Goal: Information Seeking & Learning: Understand process/instructions

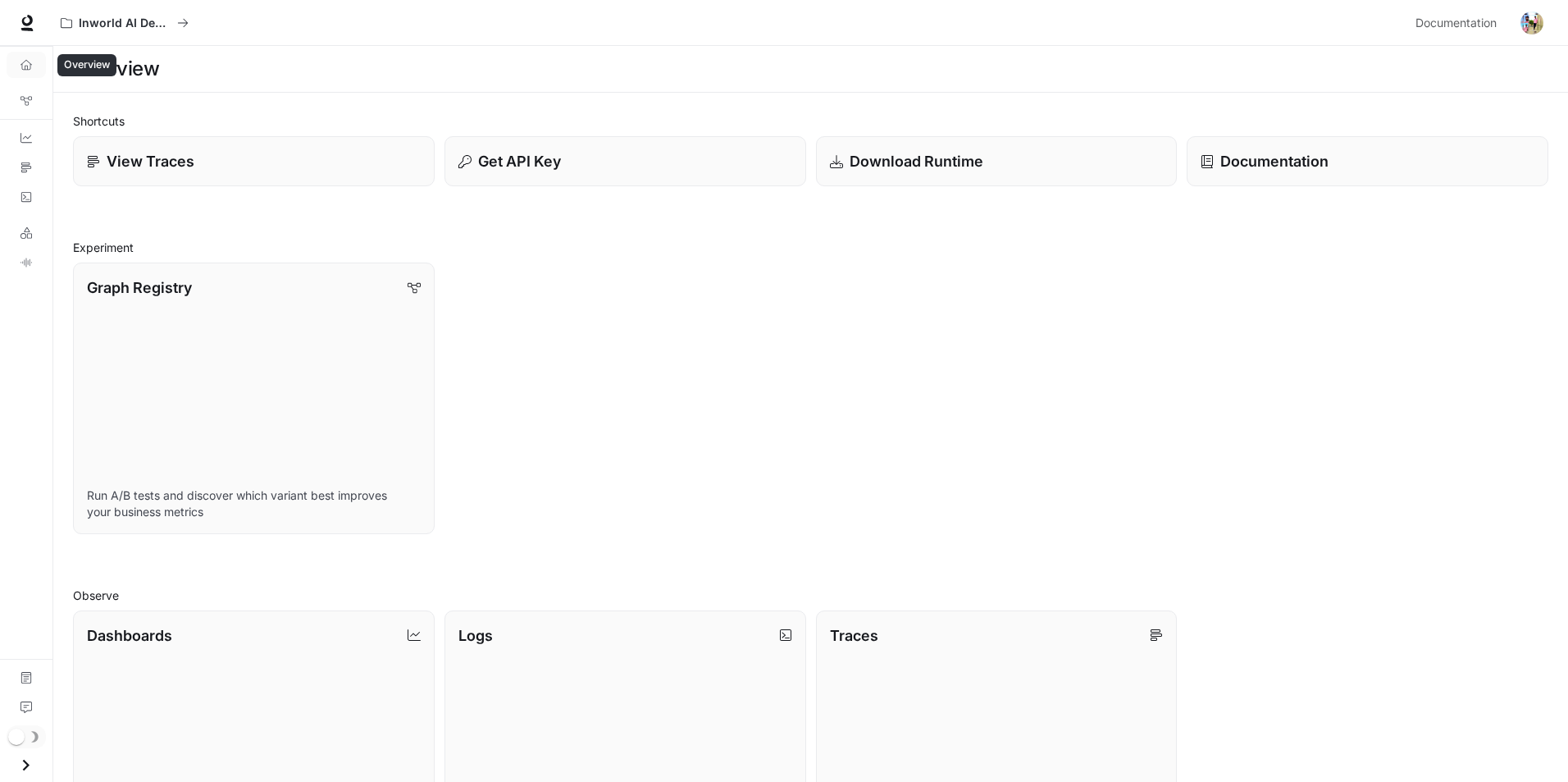
click at [31, 66] on icon "Overview" at bounding box center [27, 65] width 12 height 12
click at [29, 60] on icon "Overview" at bounding box center [27, 65] width 12 height 12
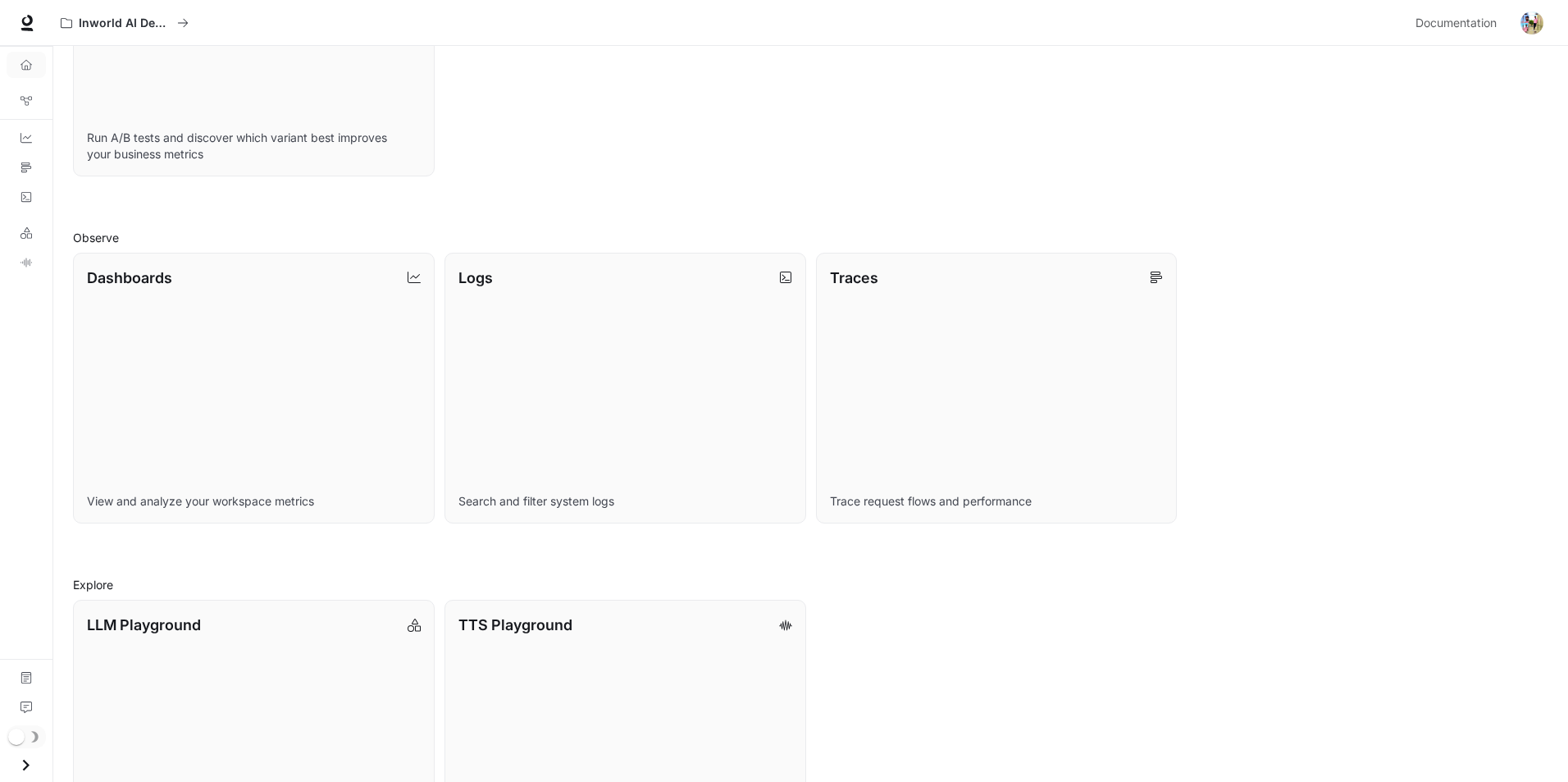
scroll to position [466, 0]
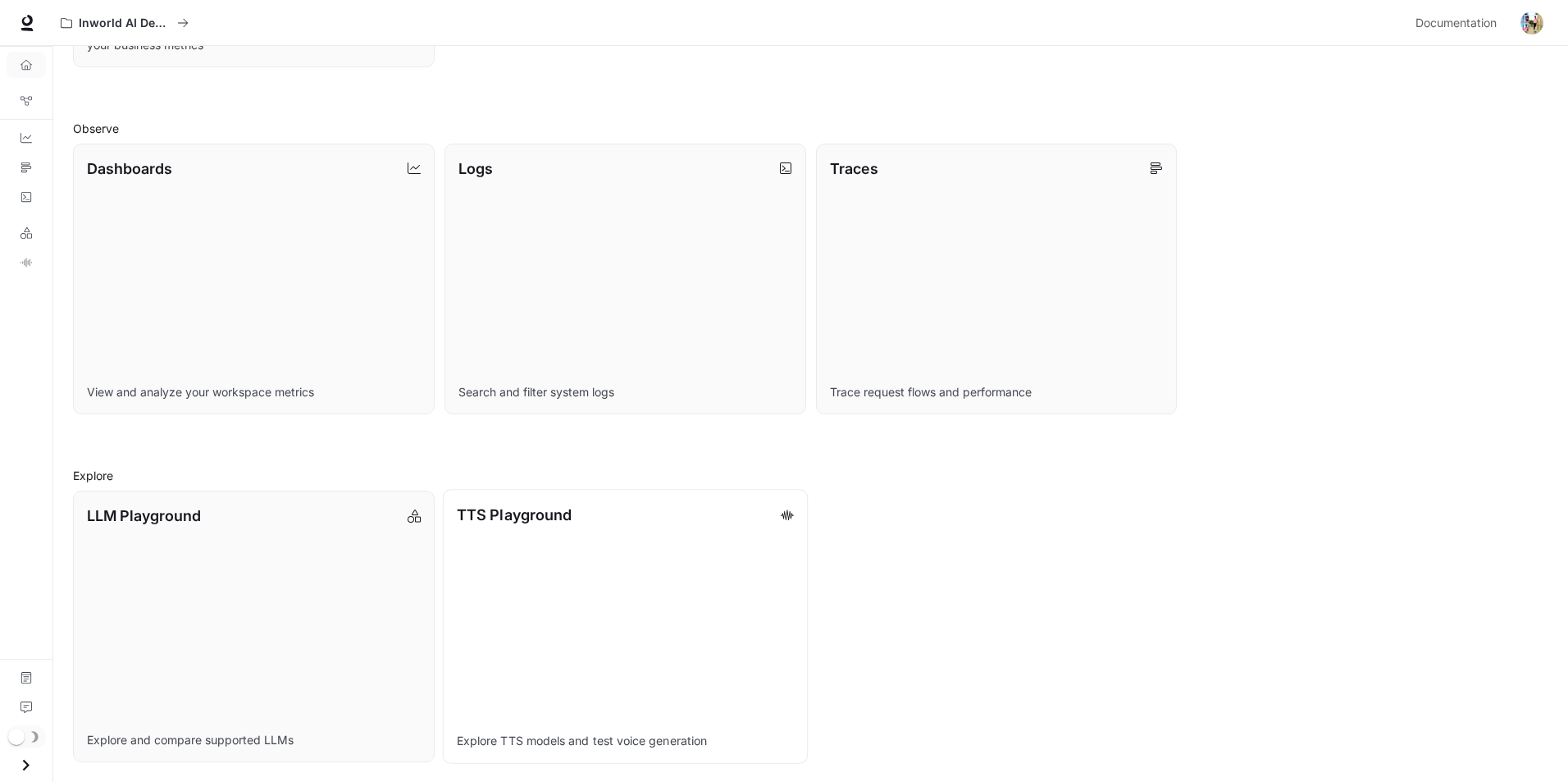
click at [530, 545] on link "TTS Playground Explore TTS models and test voice generation" at bounding box center [625, 626] width 365 height 274
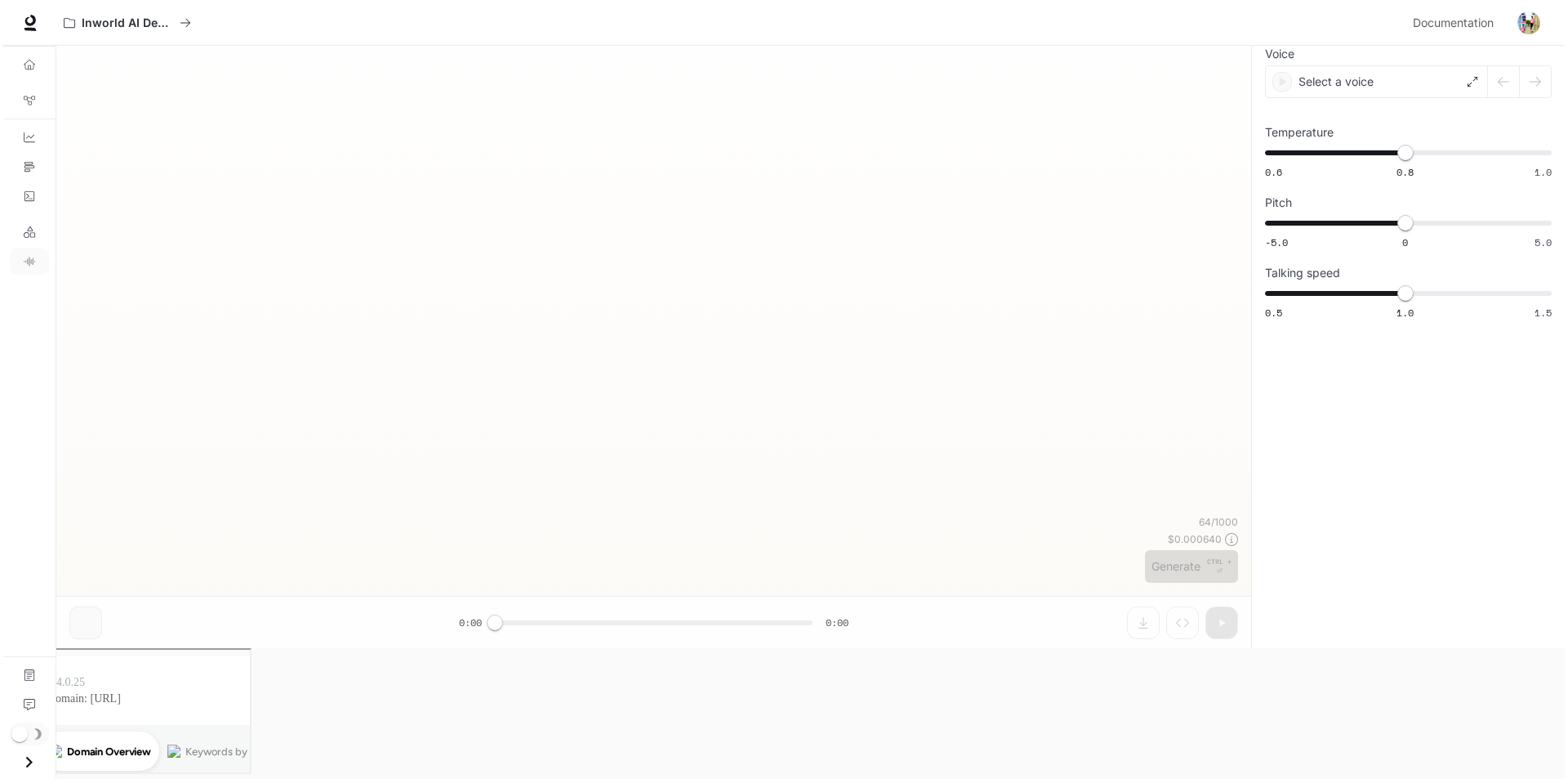
scroll to position [1, 0]
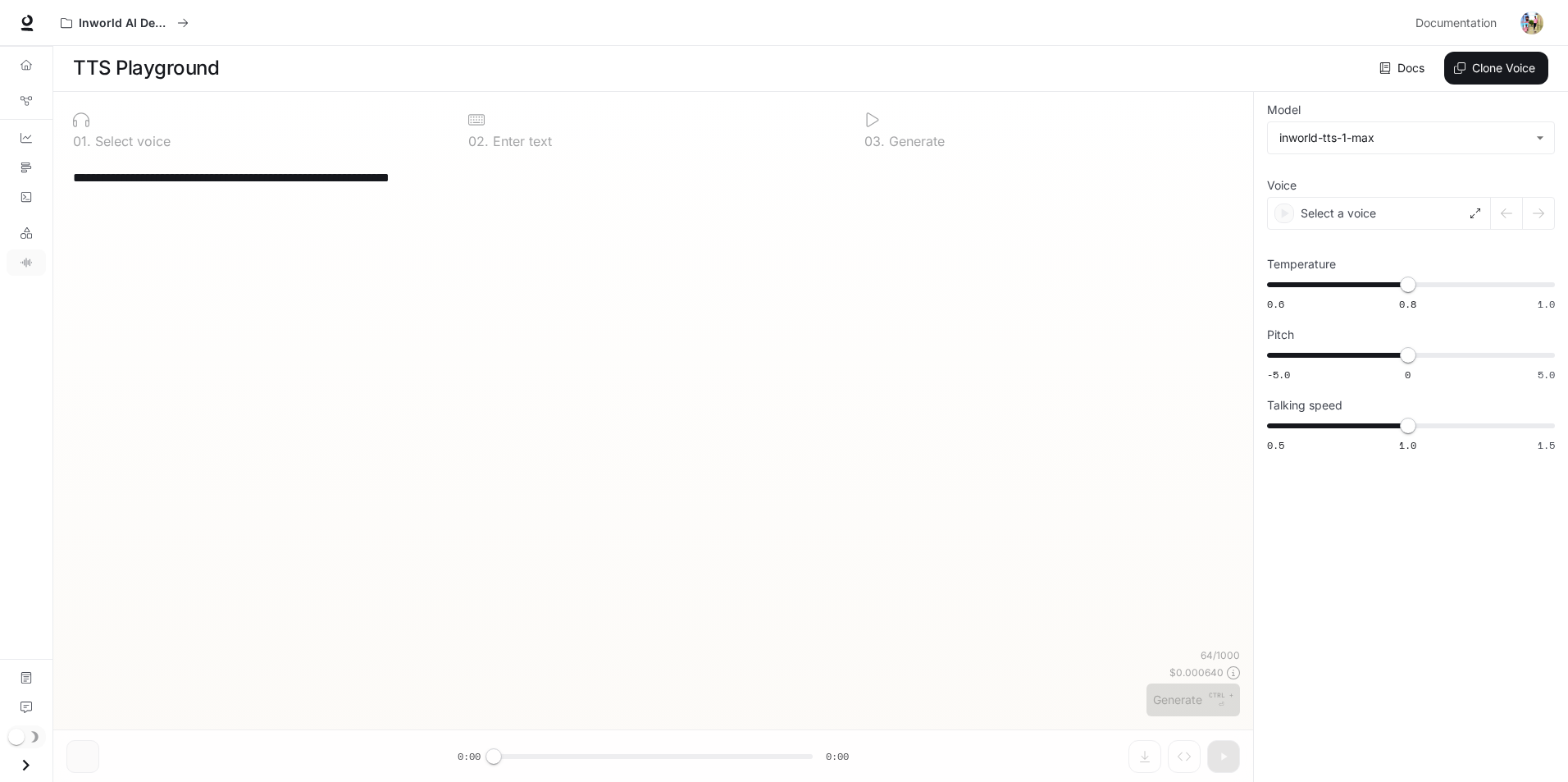
type input "**********"
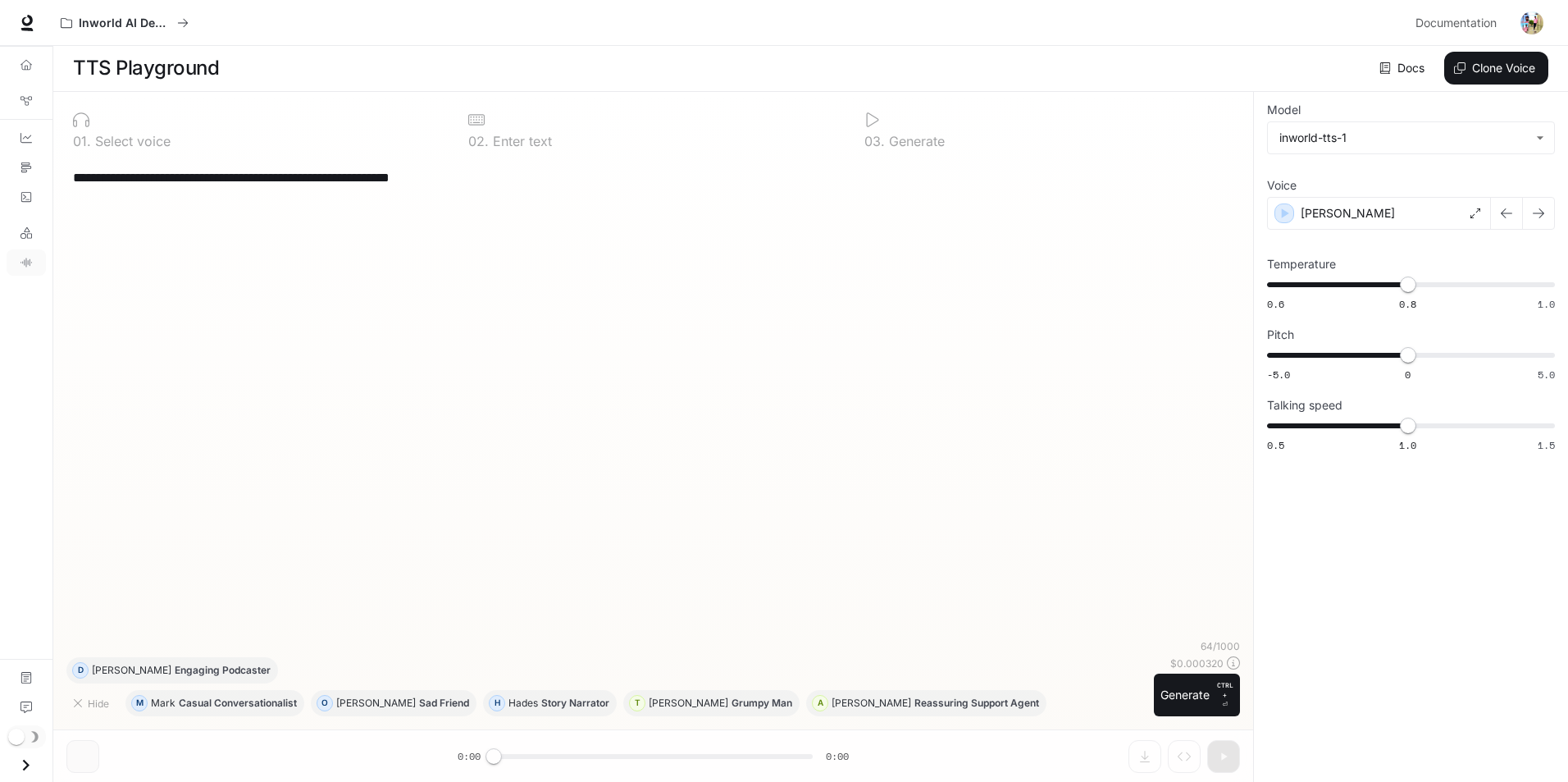
click at [358, 192] on div "**********" at bounding box center [654, 178] width 1161 height 40
drag, startPoint x: 1119, startPoint y: 626, endPoint x: 1171, endPoint y: 624, distance: 52.0
click at [1171, 624] on div "Estimated cost ( 64 characters): $ 0.000320 Rate: $5/1M characters" at bounding box center [1205, 626] width 223 height 38
click at [1530, 29] on img "button" at bounding box center [1531, 23] width 23 height 23
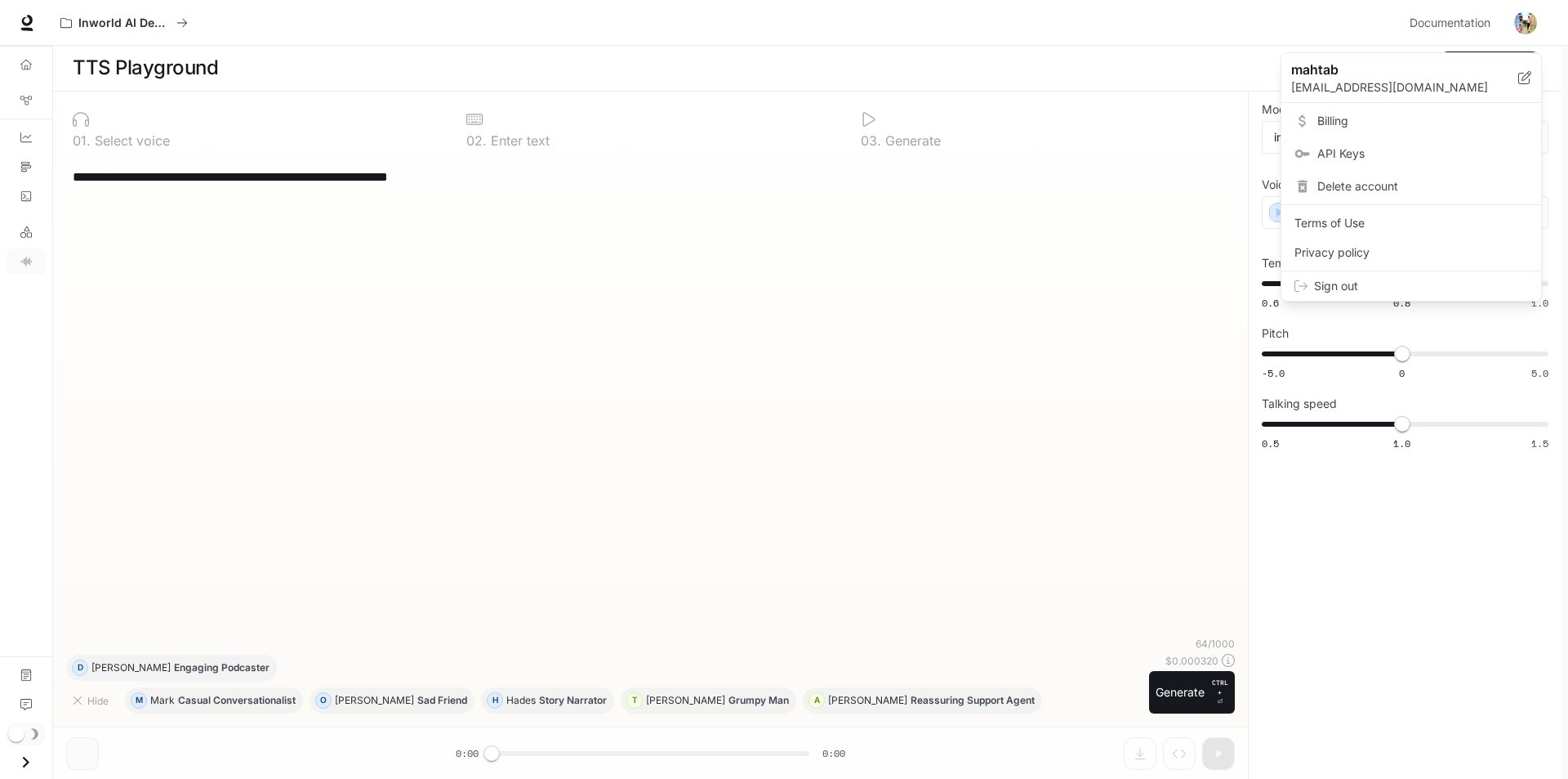
click at [1385, 146] on span "API Keys" at bounding box center [1422, 153] width 210 height 17
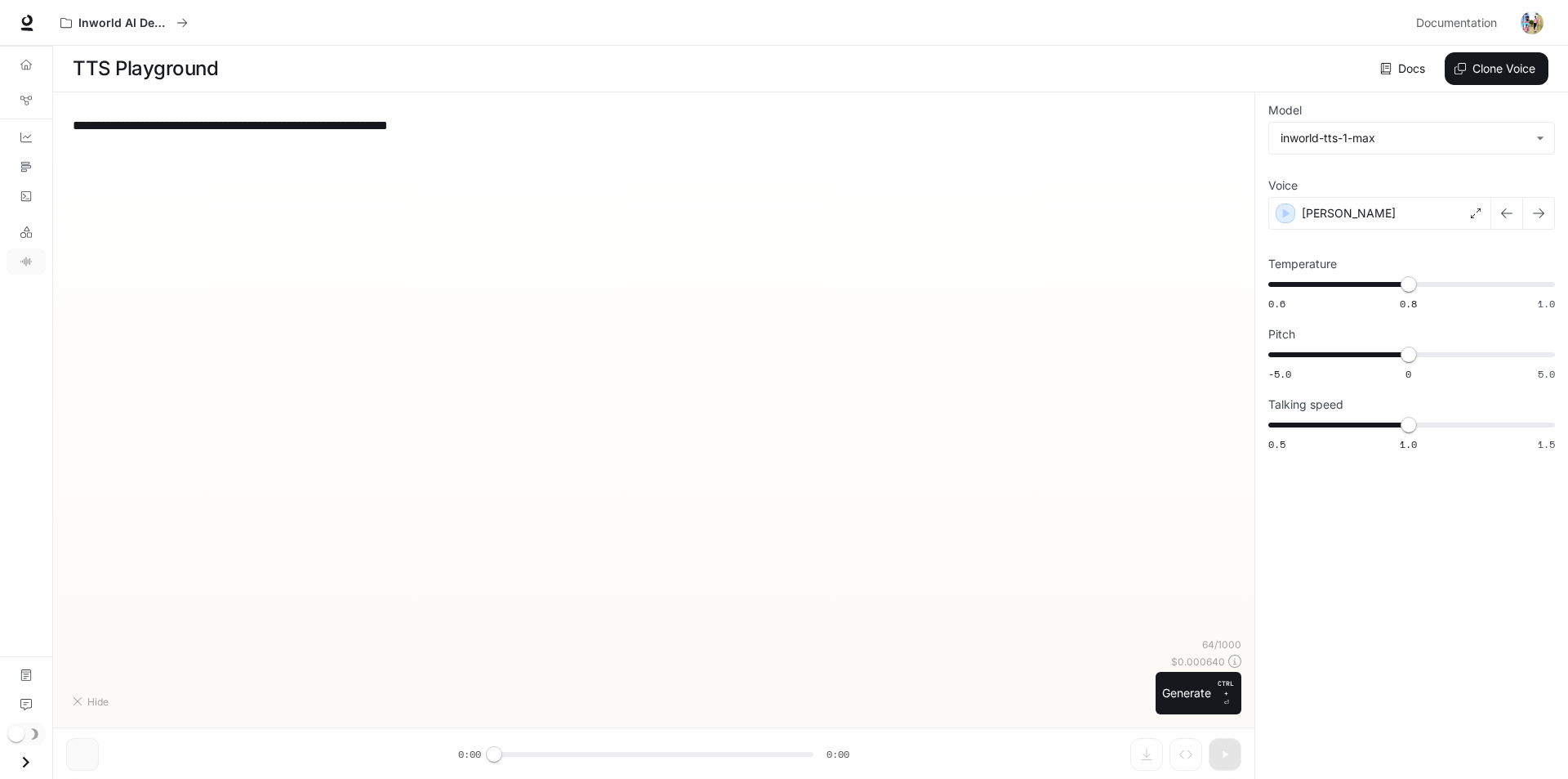
type input "**********"
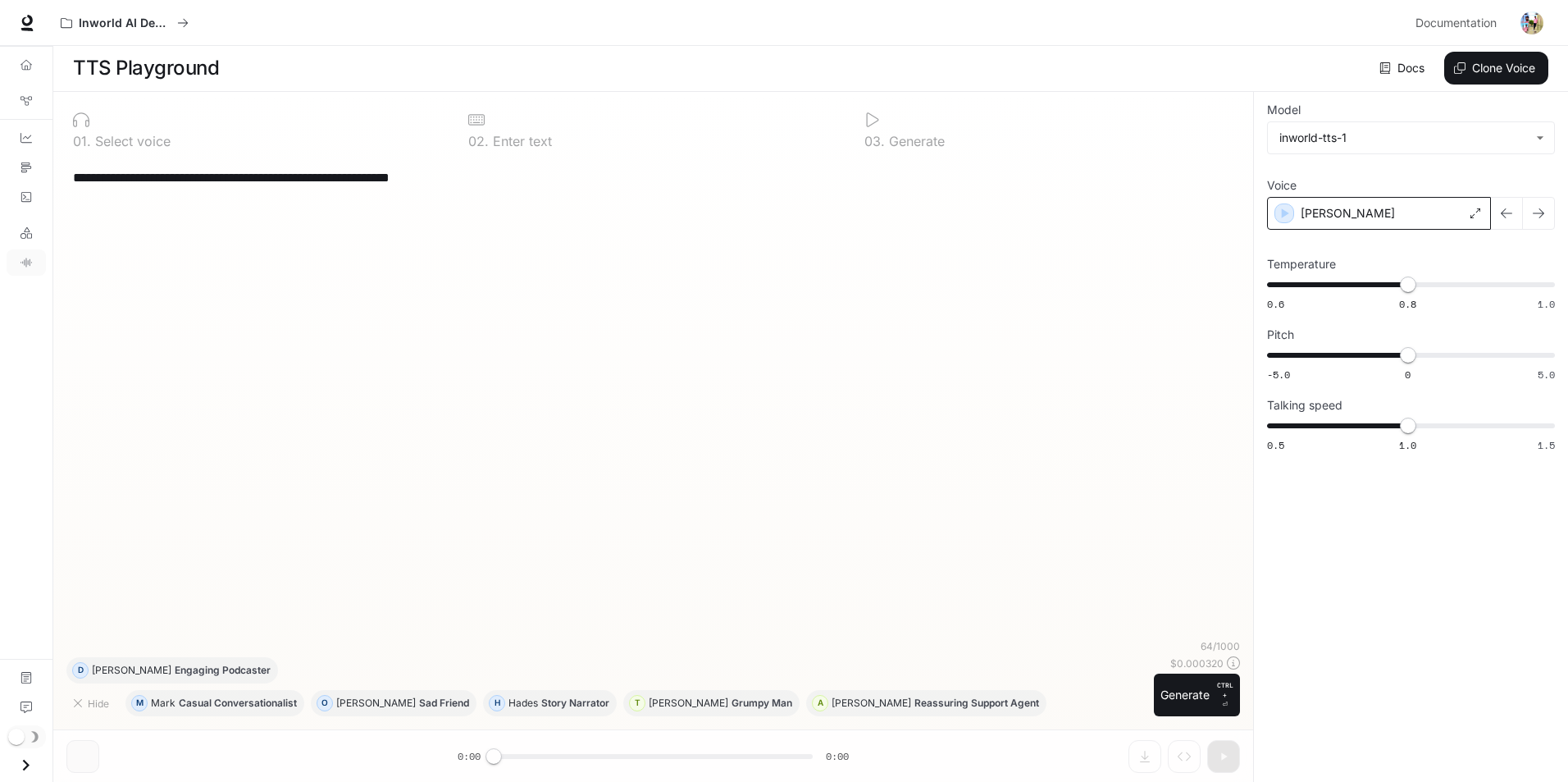
click at [1297, 205] on div "Alex" at bounding box center [1379, 212] width 224 height 33
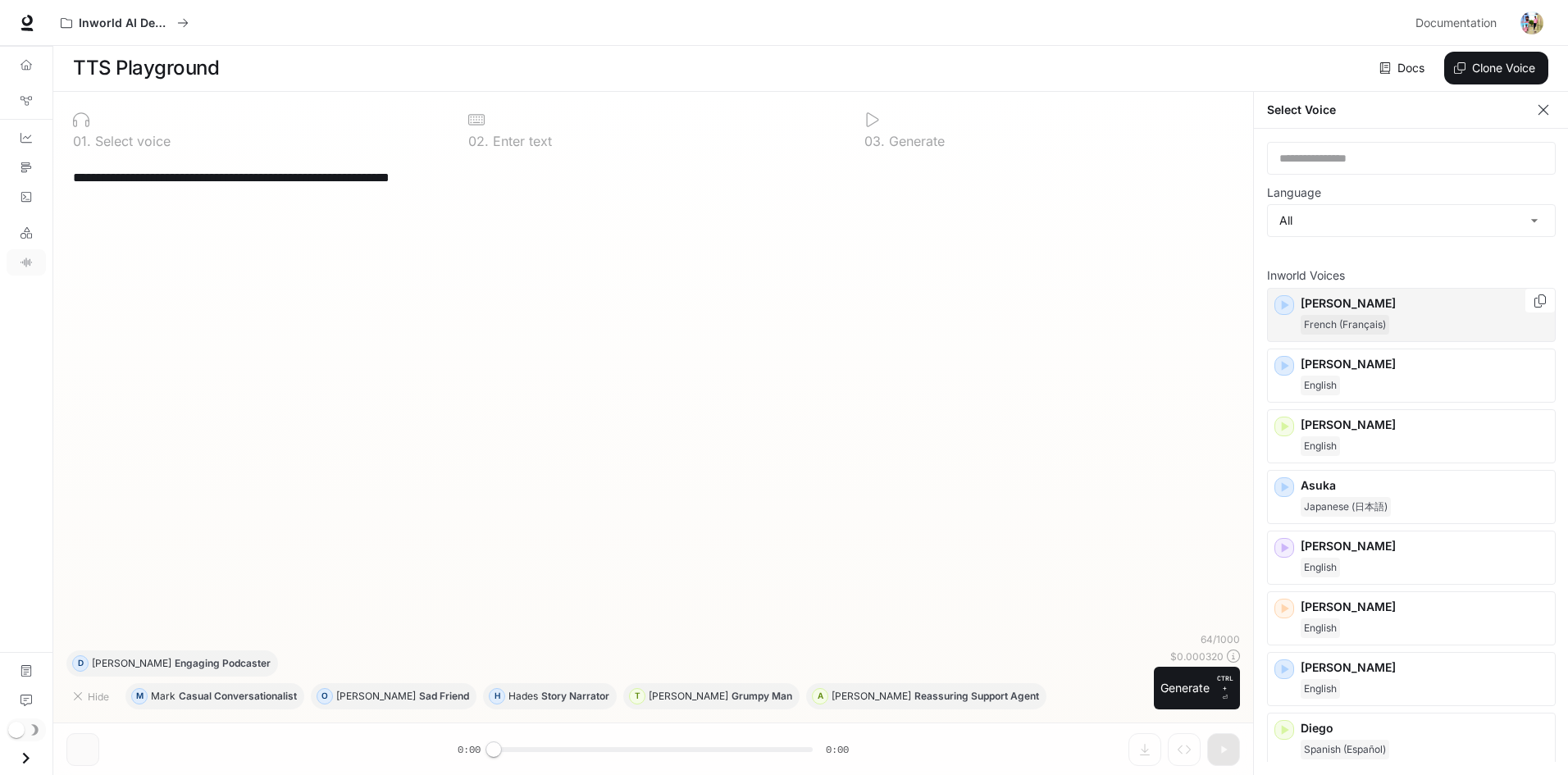
click at [1284, 304] on icon "button" at bounding box center [1285, 306] width 7 height 10
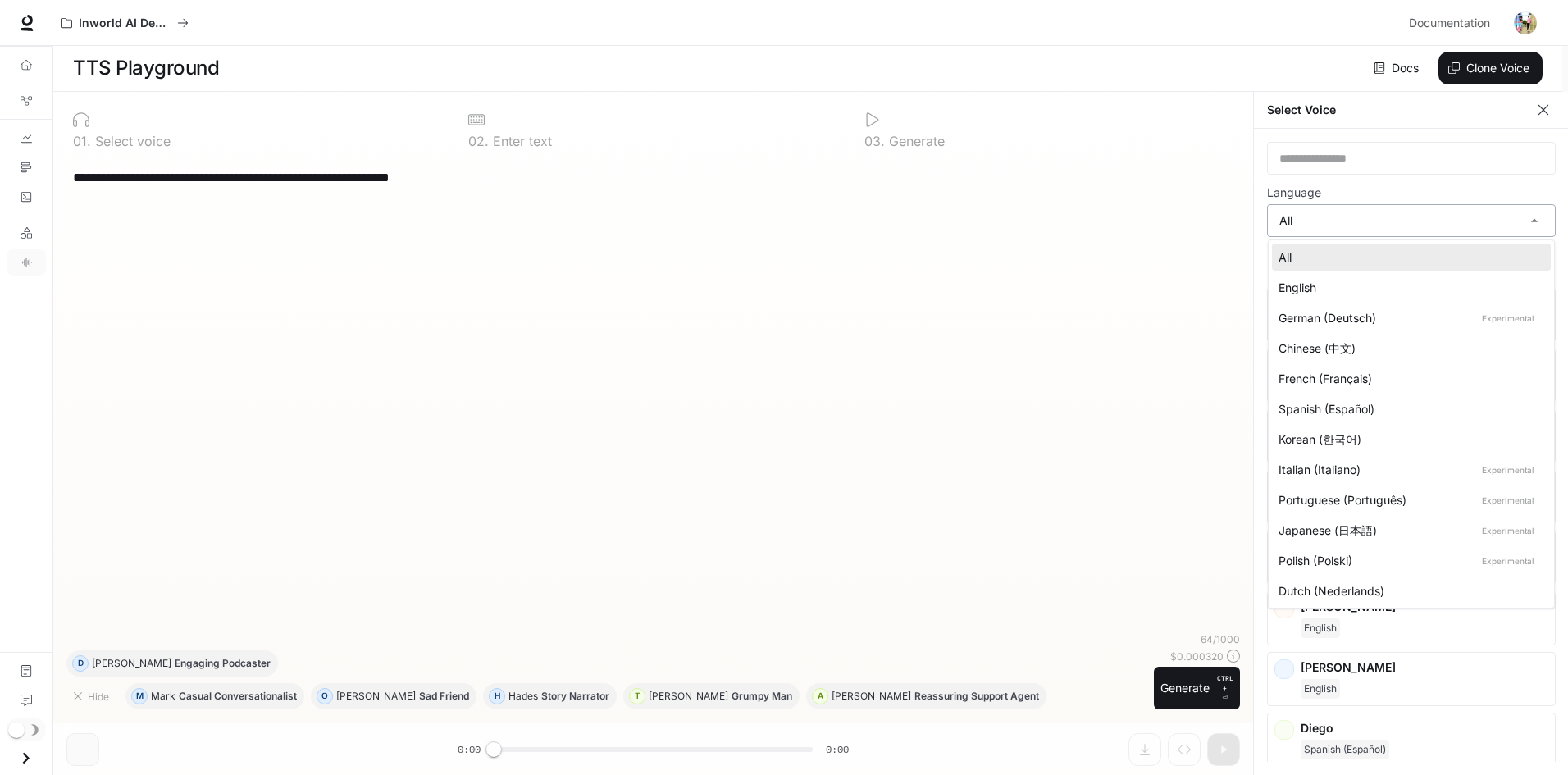
click at [1327, 220] on body "**********" at bounding box center [784, 452] width 1568 height 907
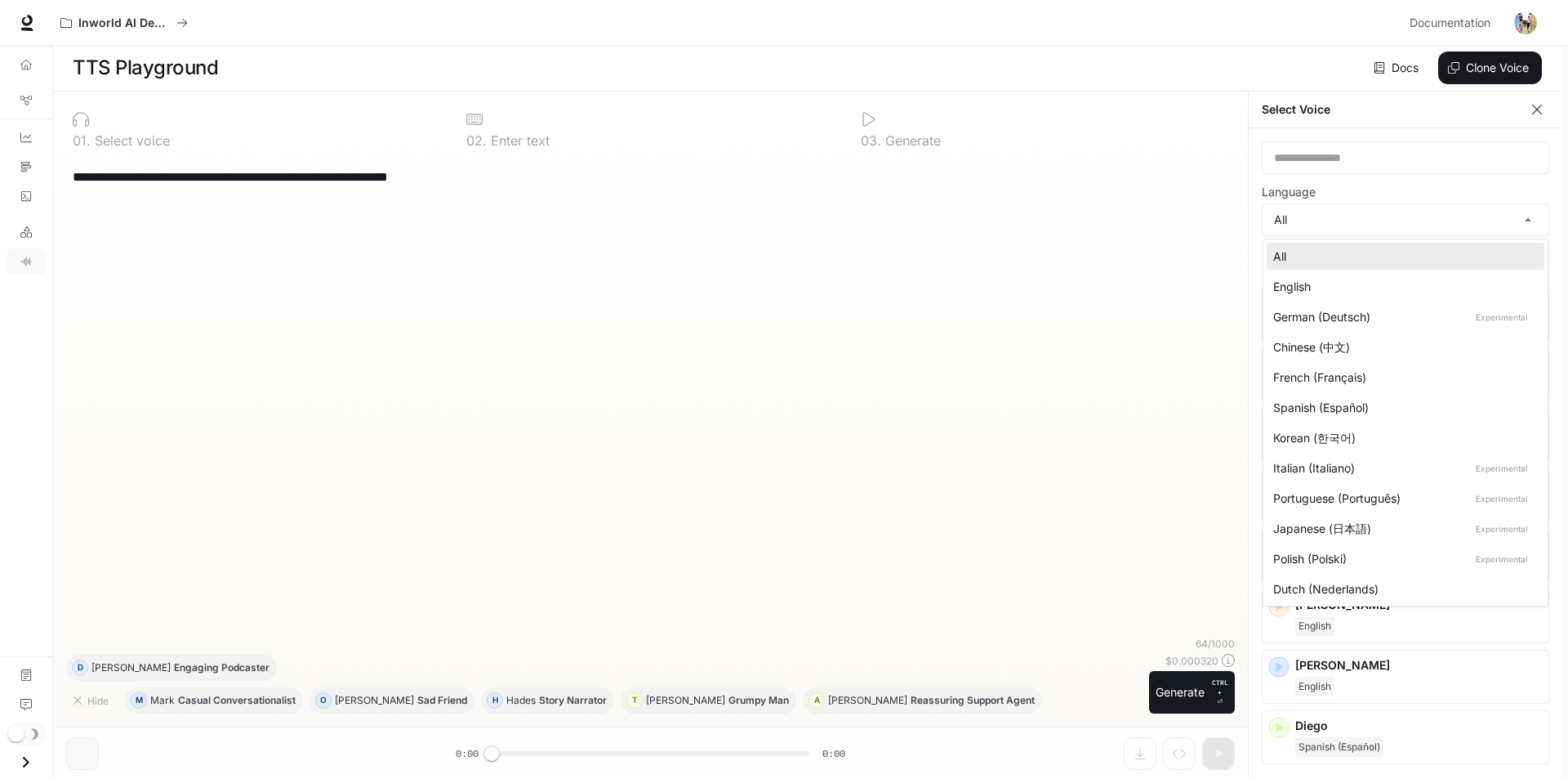
click at [1309, 283] on div "English" at bounding box center [1402, 286] width 258 height 17
type input "*****"
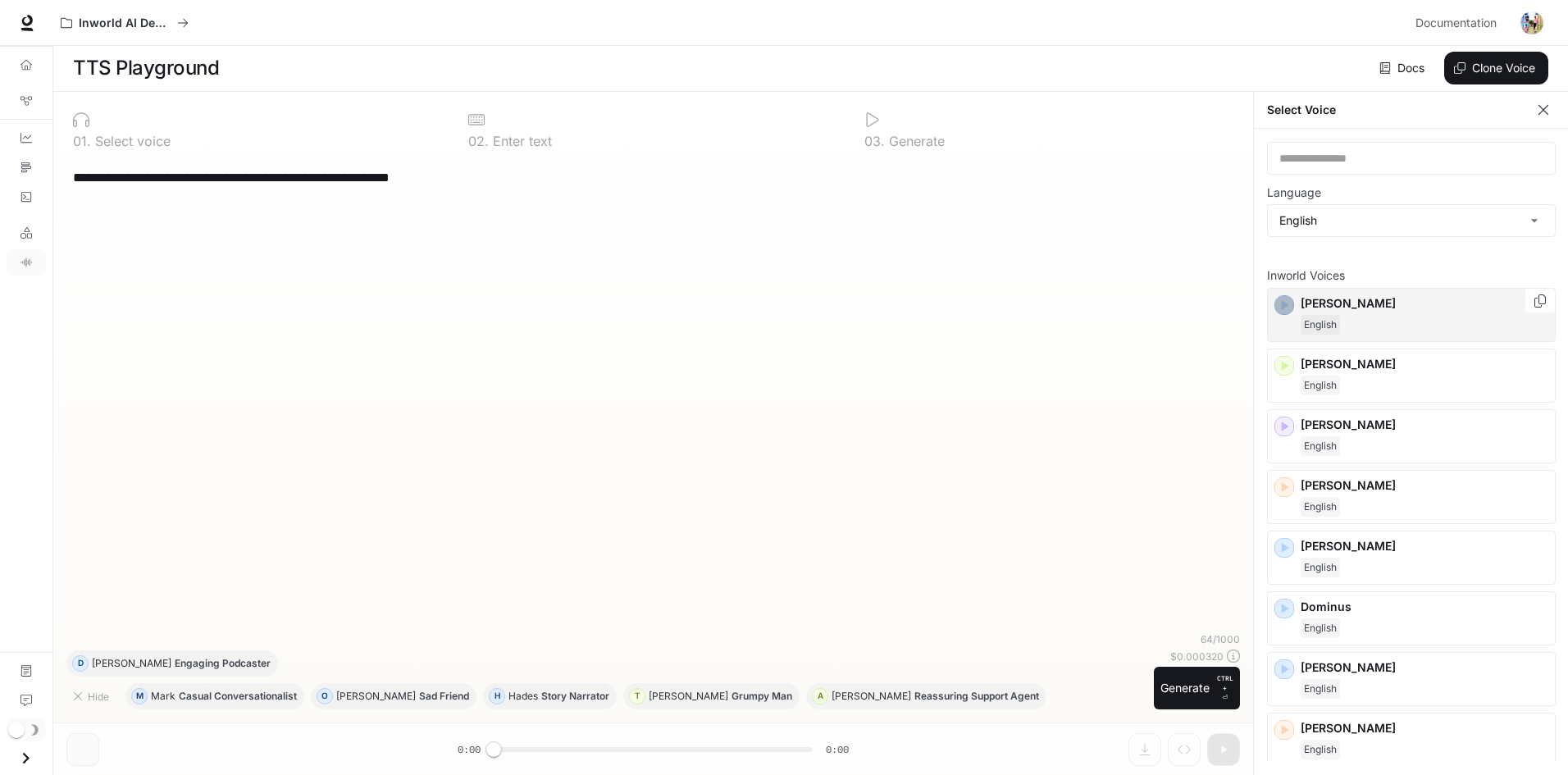
click at [1291, 307] on icon "button" at bounding box center [1284, 305] width 17 height 17
click at [1284, 424] on icon "button" at bounding box center [1285, 427] width 7 height 10
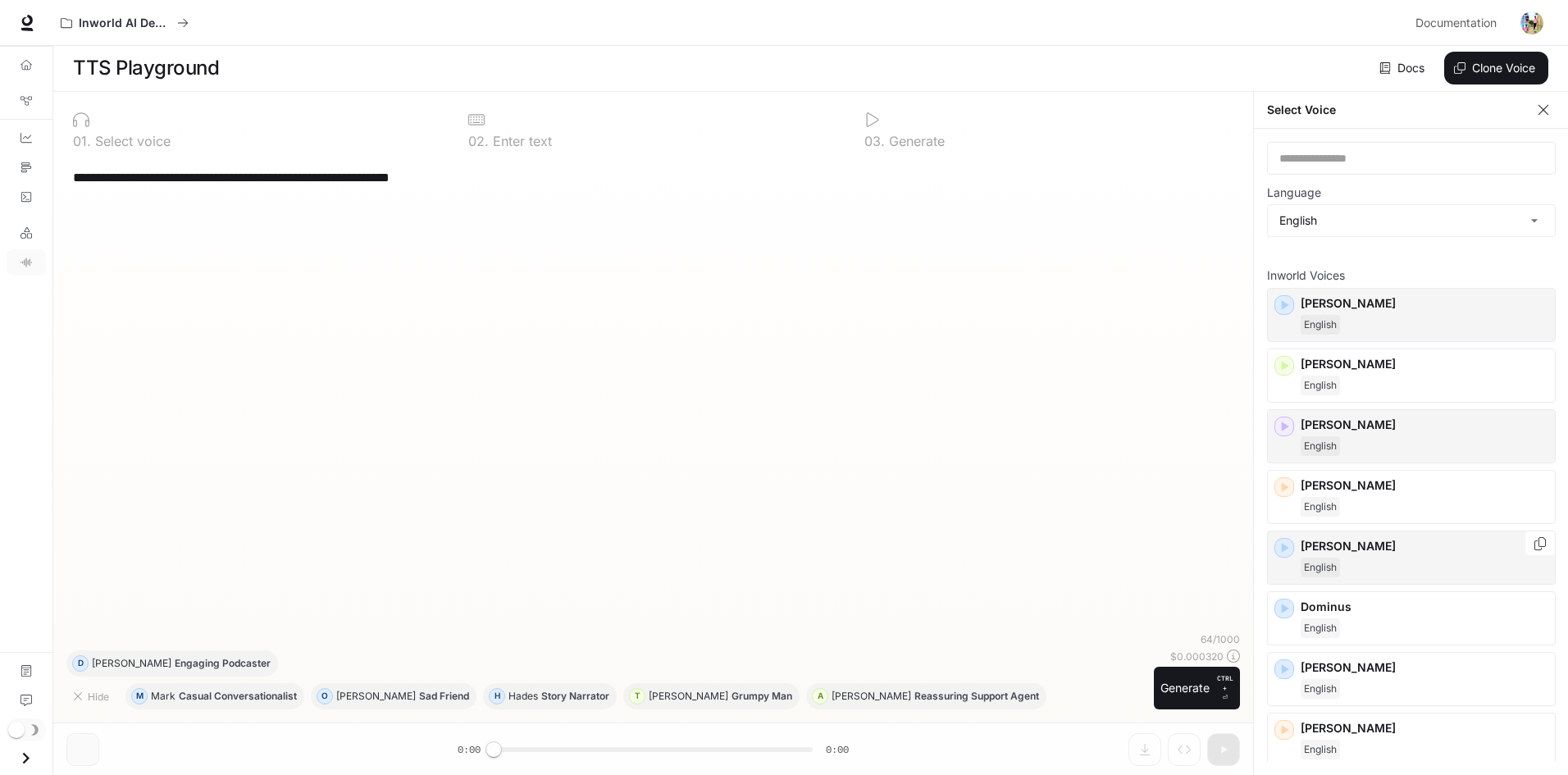
click at [1289, 550] on icon "button" at bounding box center [1284, 548] width 17 height 17
click at [1285, 542] on icon "button" at bounding box center [1284, 548] width 17 height 17
drag, startPoint x: 435, startPoint y: 180, endPoint x: 7, endPoint y: 178, distance: 428.0
click at [1, 175] on div "**********" at bounding box center [784, 387] width 1568 height 776
paste textarea "**********"
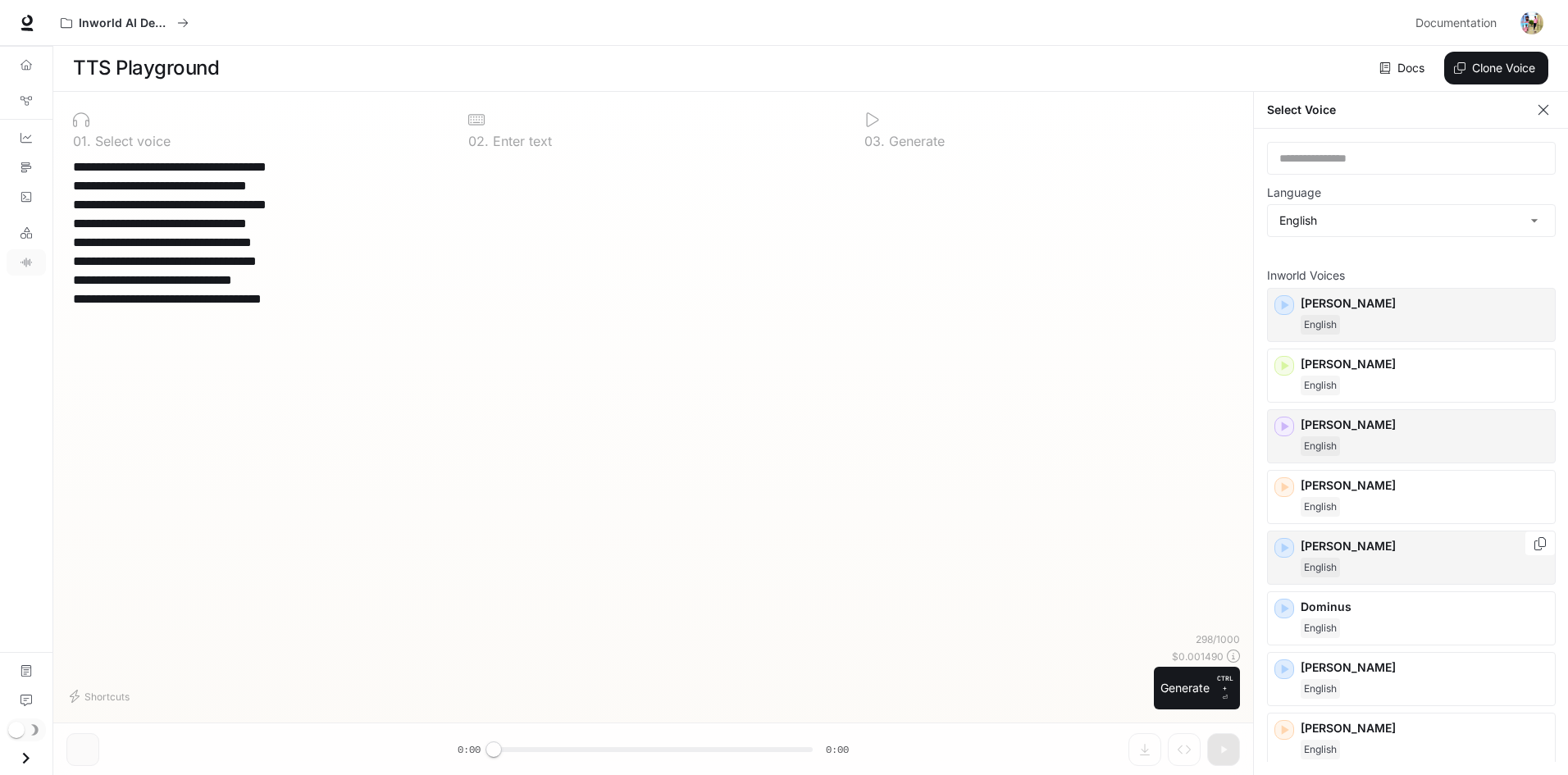
type textarea "**********"
click at [1291, 553] on icon "button" at bounding box center [1284, 548] width 17 height 17
click at [1349, 543] on p "Dennis" at bounding box center [1425, 546] width 248 height 17
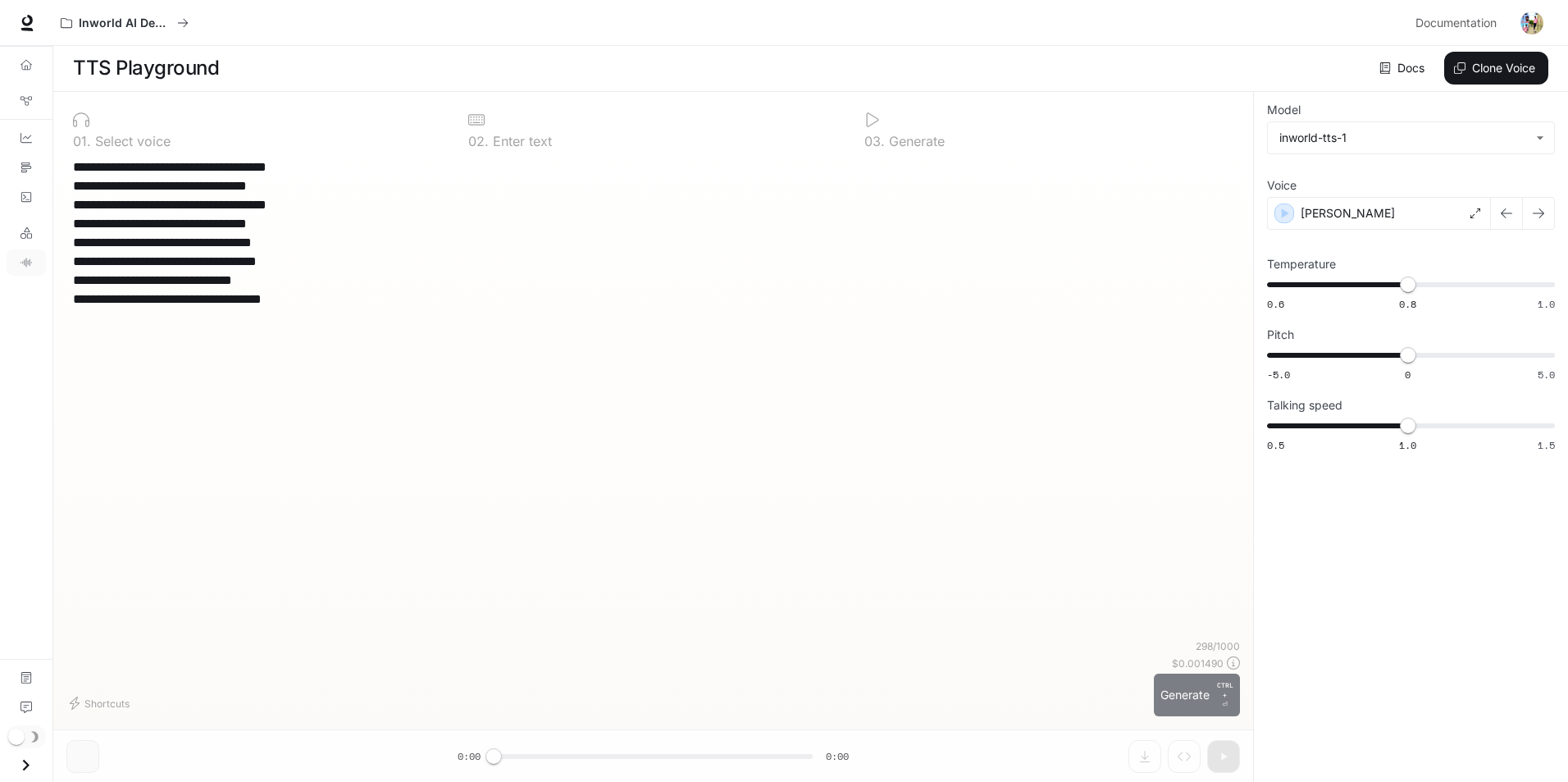
click at [1186, 697] on button "Generate CTRL + ⏎" at bounding box center [1197, 695] width 86 height 43
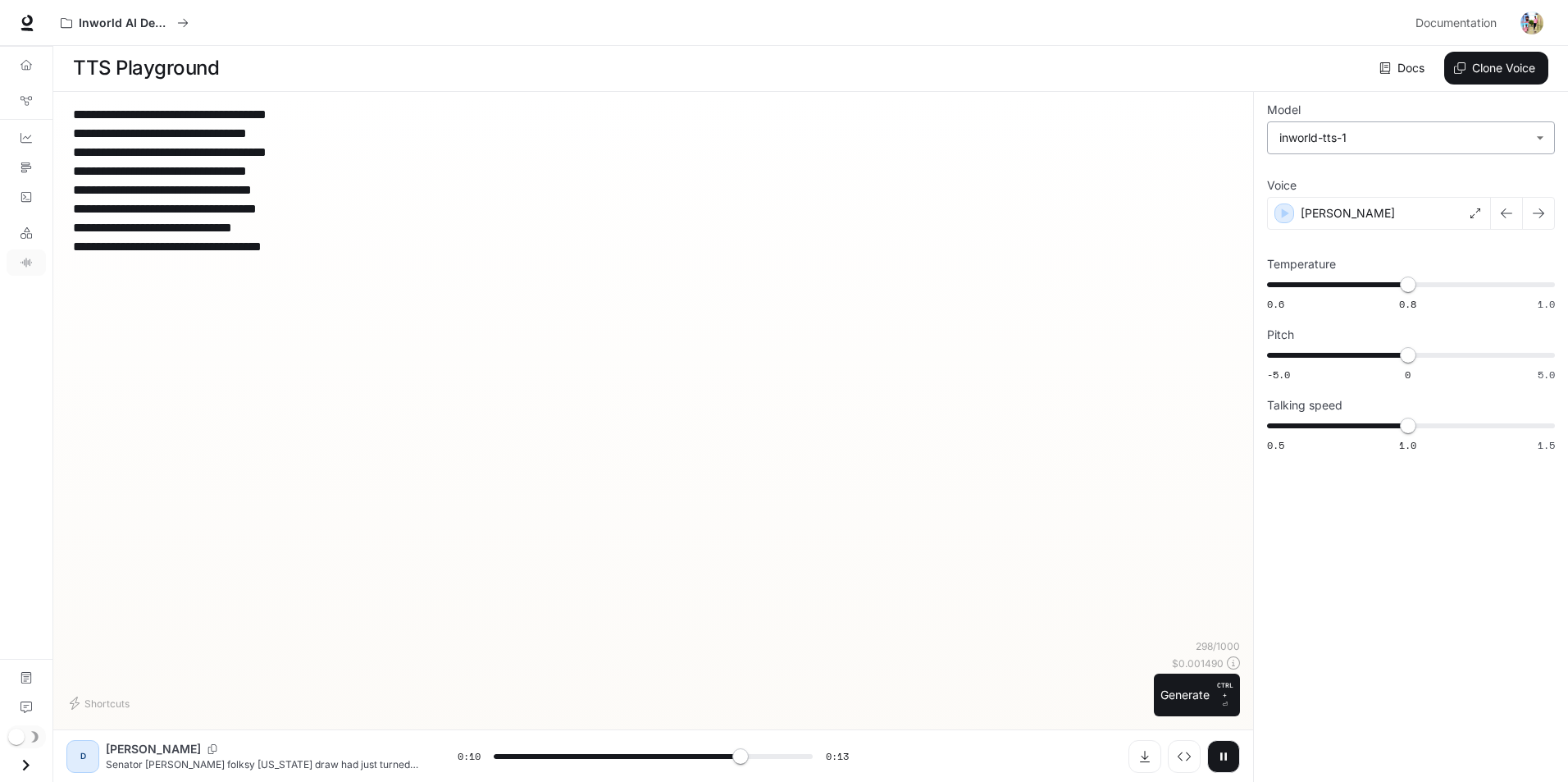
click at [1412, 145] on body "**********" at bounding box center [784, 456] width 1568 height 914
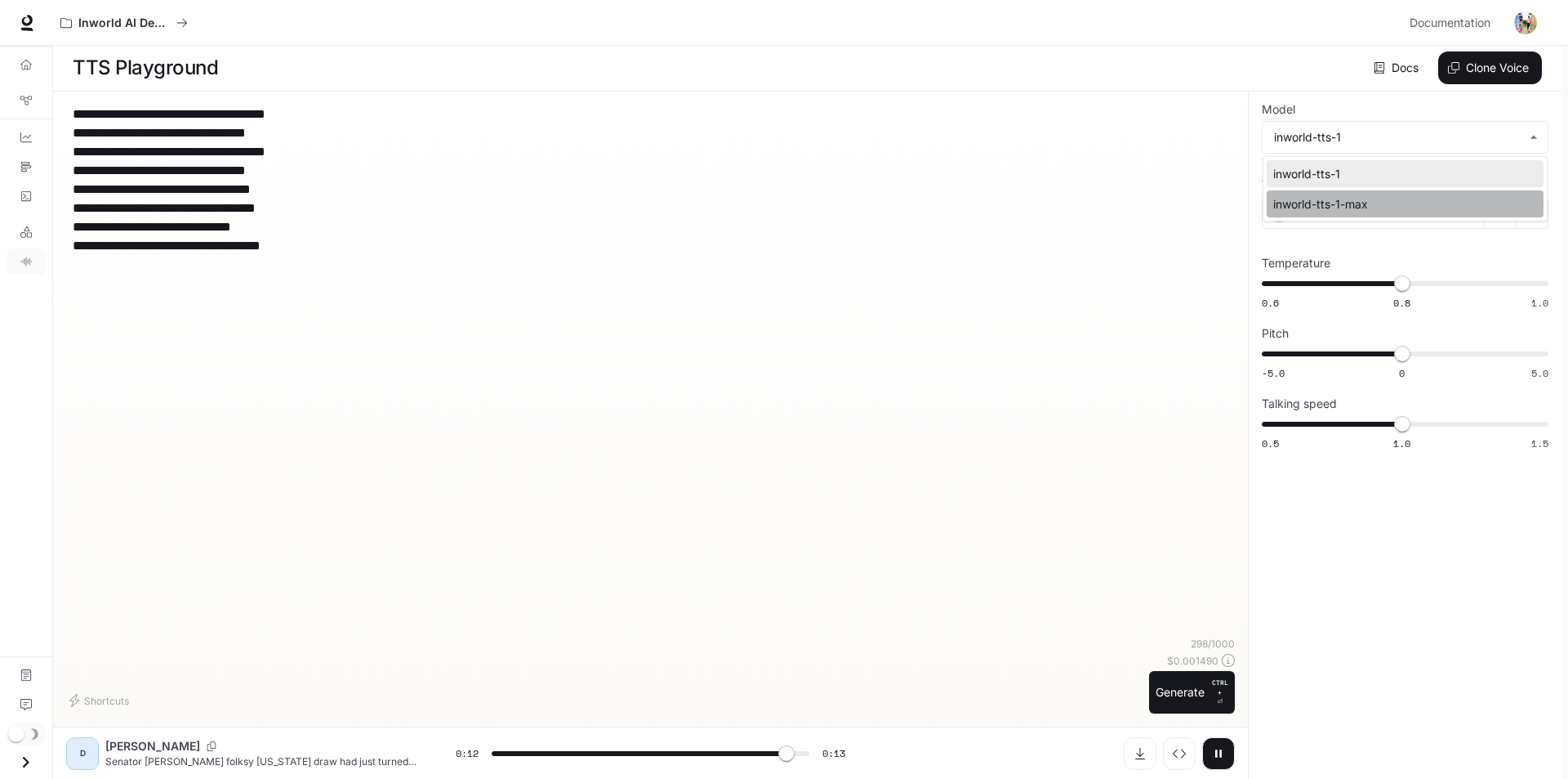
click at [1355, 196] on div "inworld-tts-1-max" at bounding box center [1402, 204] width 257 height 17
type input "****"
type input "**********"
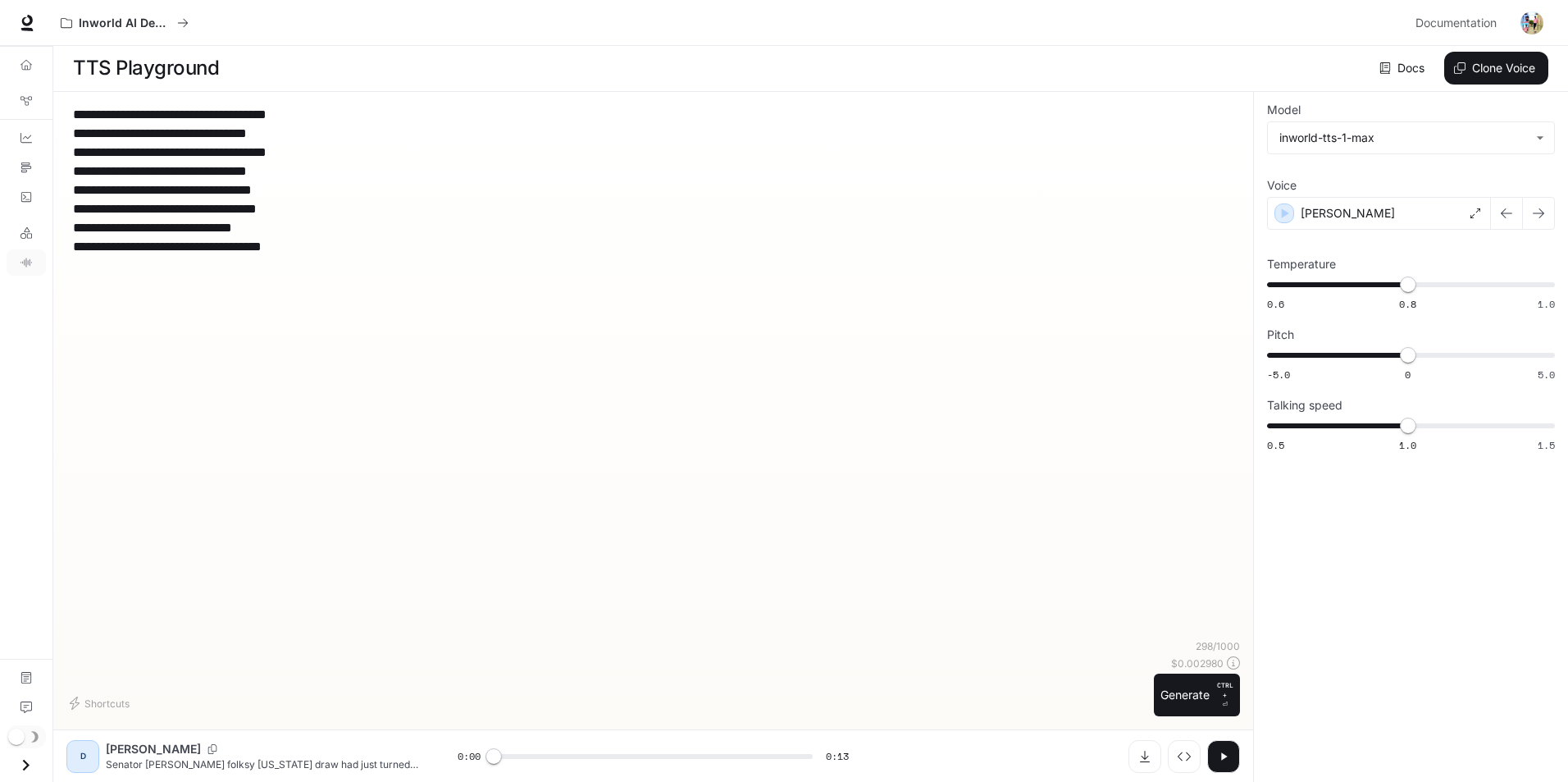
click at [1220, 764] on button "button" at bounding box center [1224, 756] width 33 height 33
drag, startPoint x: 423, startPoint y: 752, endPoint x: 352, endPoint y: 741, distance: 71.8
click at [352, 741] on div "D Dennis Senator John Kennedy's folksy Louisiana draw had just turned venomous …" at bounding box center [653, 756] width 1174 height 33
click at [1212, 749] on button "button" at bounding box center [1224, 756] width 33 height 33
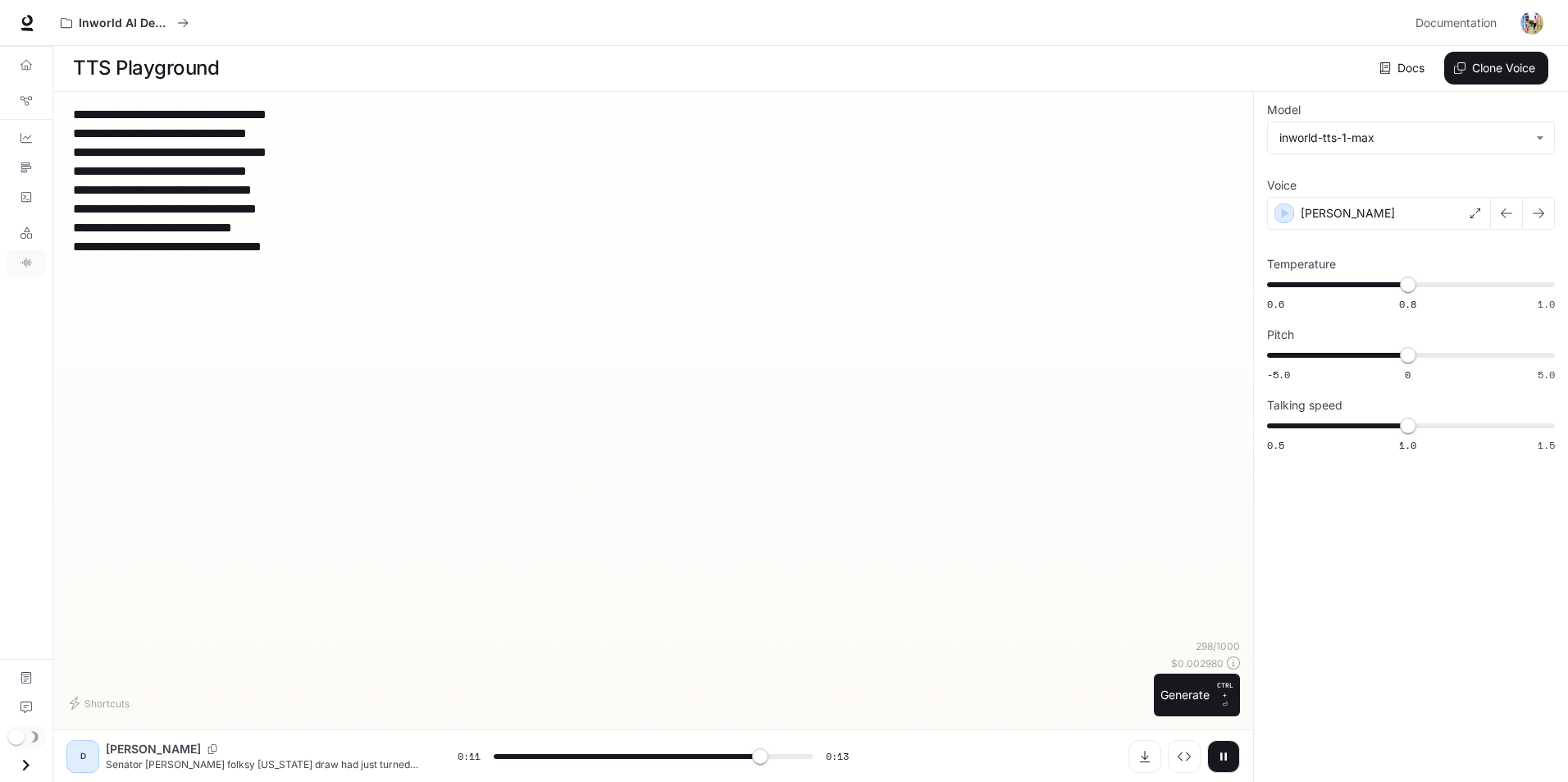
click at [1526, 17] on img "button" at bounding box center [1531, 23] width 23 height 23
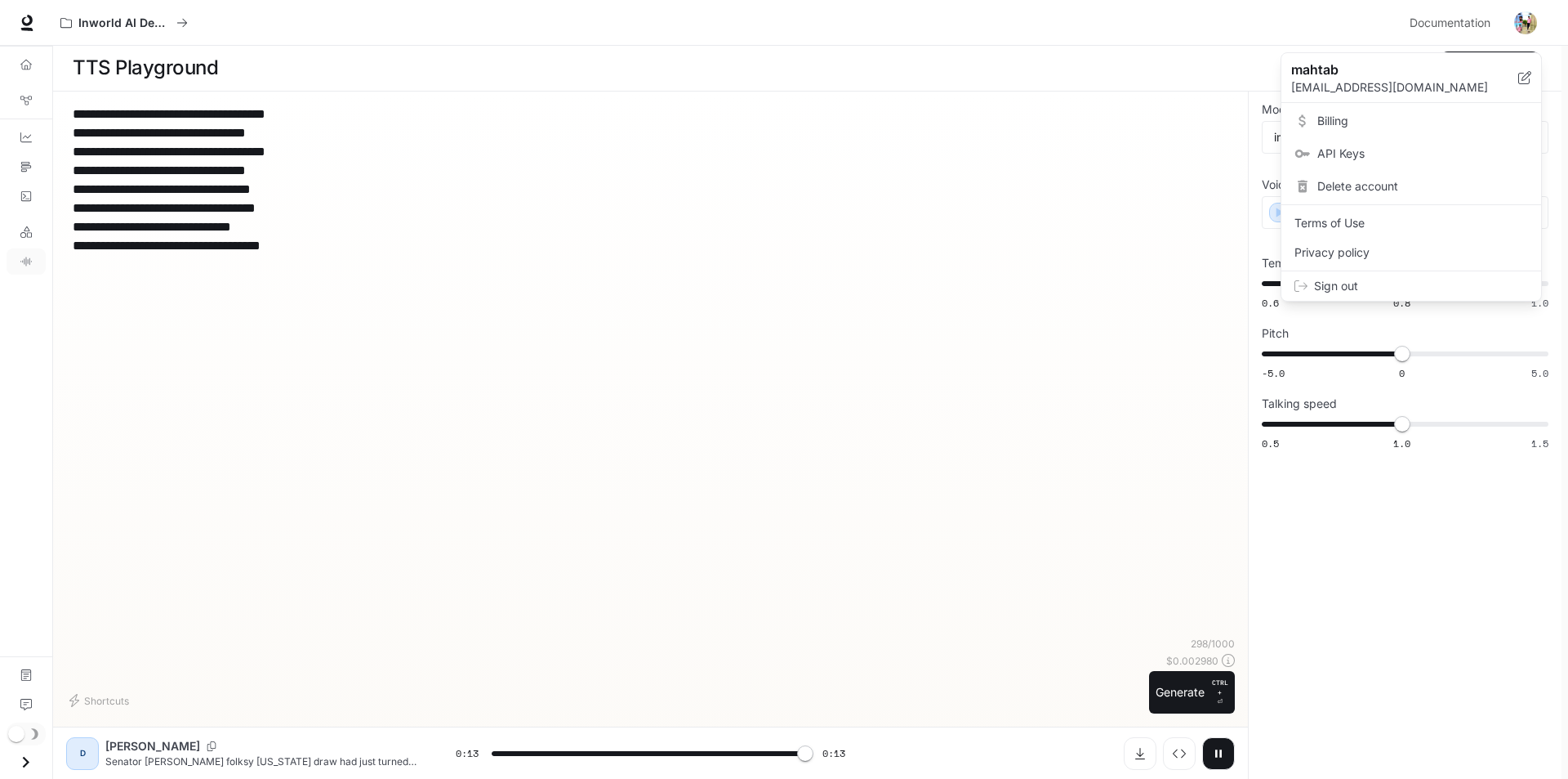
type input "*"
click at [1343, 121] on span "Billing" at bounding box center [1422, 121] width 210 height 17
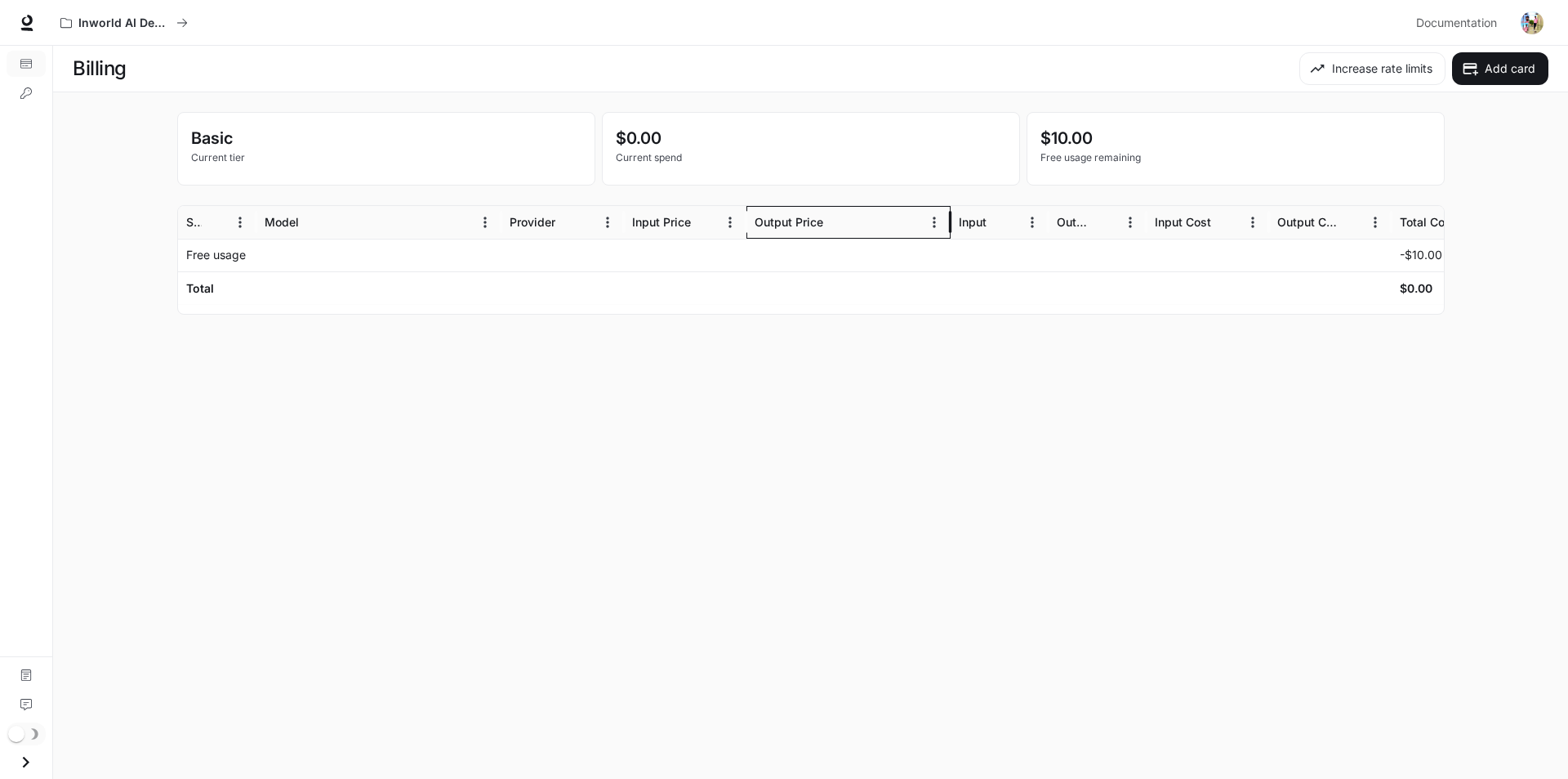
click at [799, 218] on div "Output Price" at bounding box center [788, 221] width 68 height 14
click at [962, 168] on div "$0.00 Current spend" at bounding box center [811, 148] width 417 height 72
click at [32, 59] on link "Billing" at bounding box center [27, 63] width 40 height 26
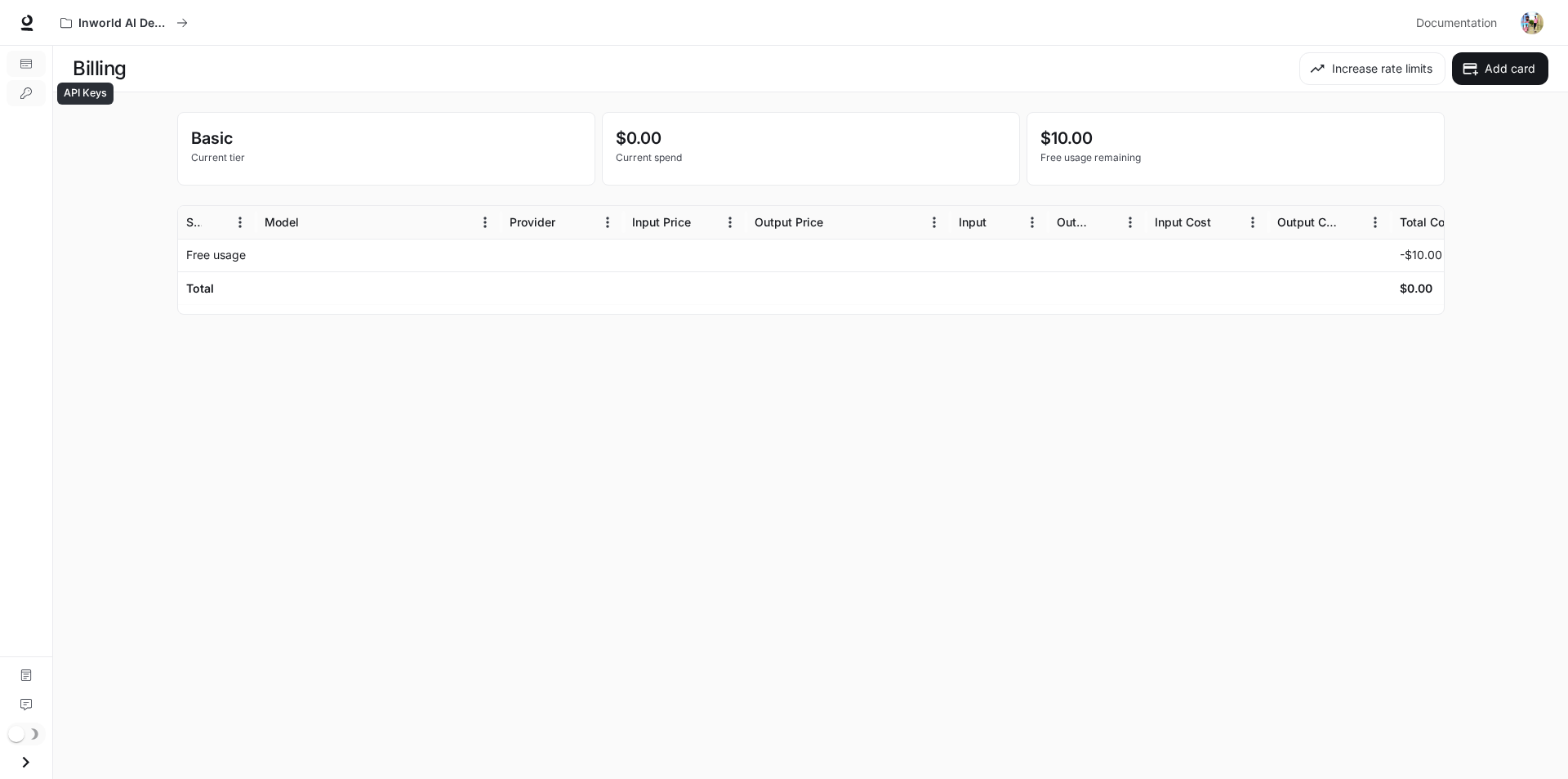
click at [21, 92] on icon "API Keys" at bounding box center [27, 93] width 12 height 12
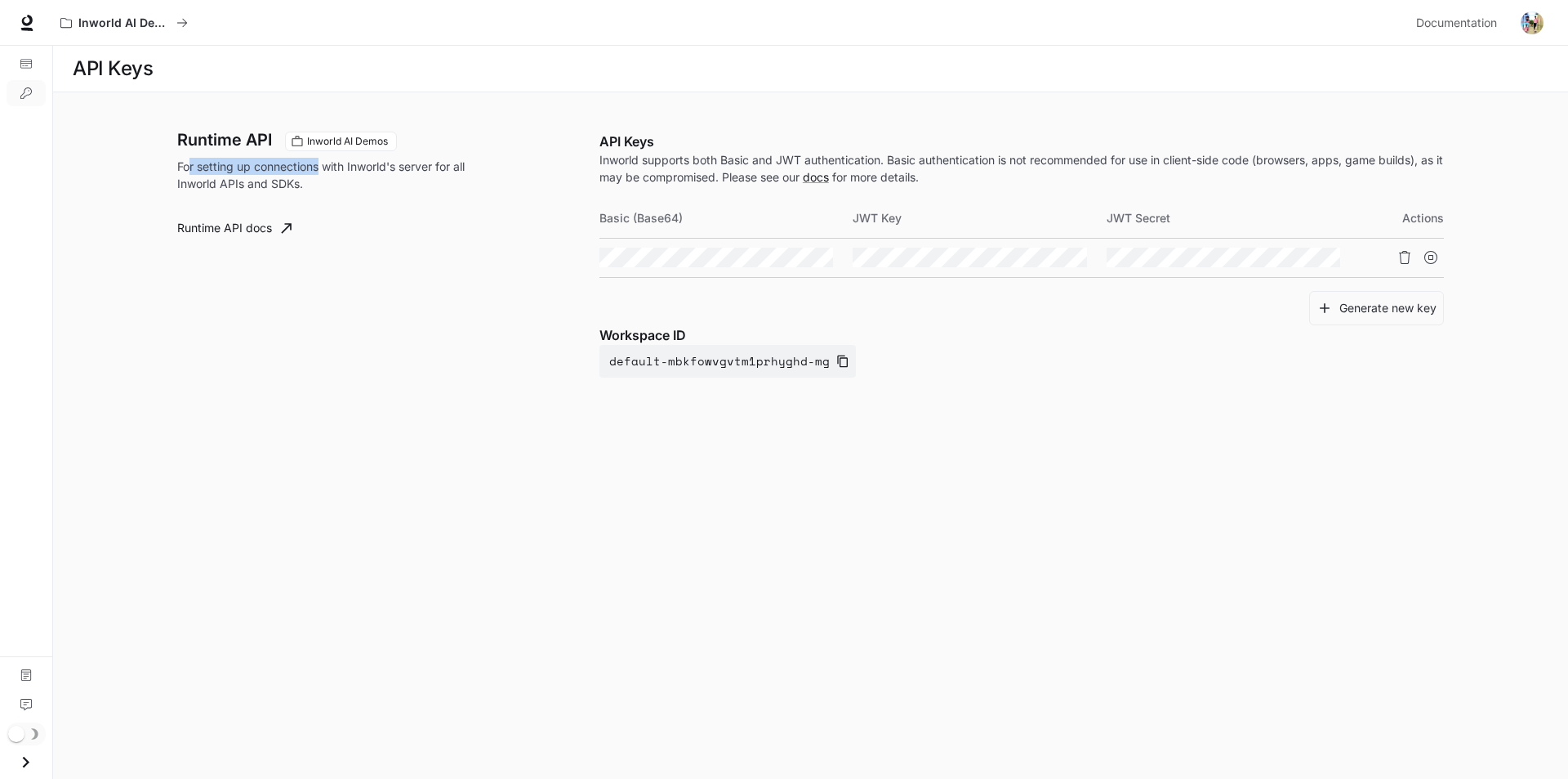
drag, startPoint x: 187, startPoint y: 171, endPoint x: 378, endPoint y: 171, distance: 191.0
click at [328, 171] on p "For setting up connections with Inworld's server for all Inworld APIs and SDKs." at bounding box center [330, 175] width 307 height 35
drag, startPoint x: 196, startPoint y: 188, endPoint x: 294, endPoint y: 191, distance: 98.0
click at [293, 191] on p "For setting up connections with Inworld's server for all Inworld APIs and SDKs." at bounding box center [330, 175] width 307 height 35
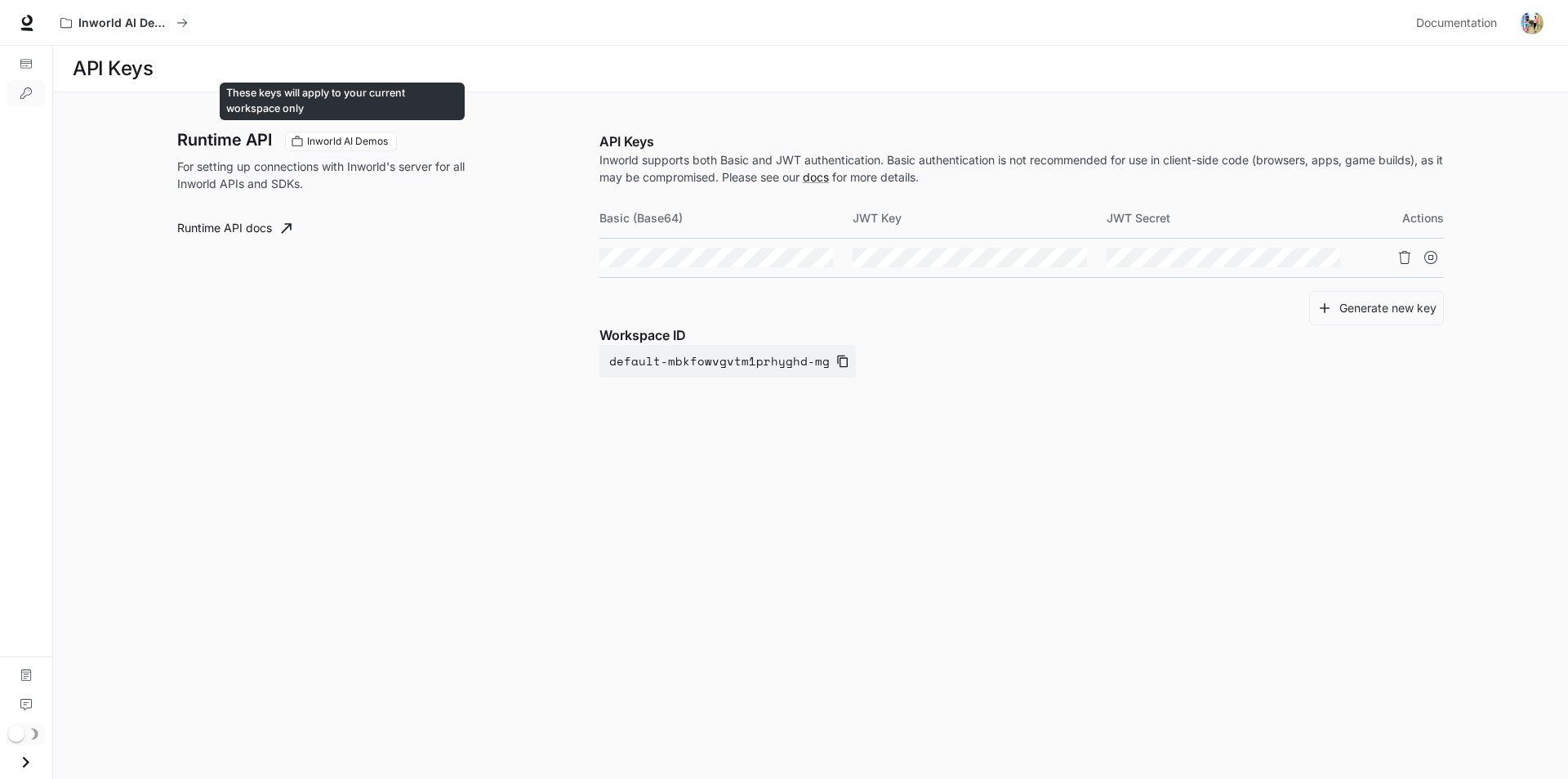
click at [365, 142] on span "Inworld AI Demos" at bounding box center [347, 141] width 94 height 15
click at [365, 141] on span "Inworld AI Demos" at bounding box center [347, 141] width 94 height 15
click at [1523, 26] on img "button" at bounding box center [1531, 23] width 23 height 23
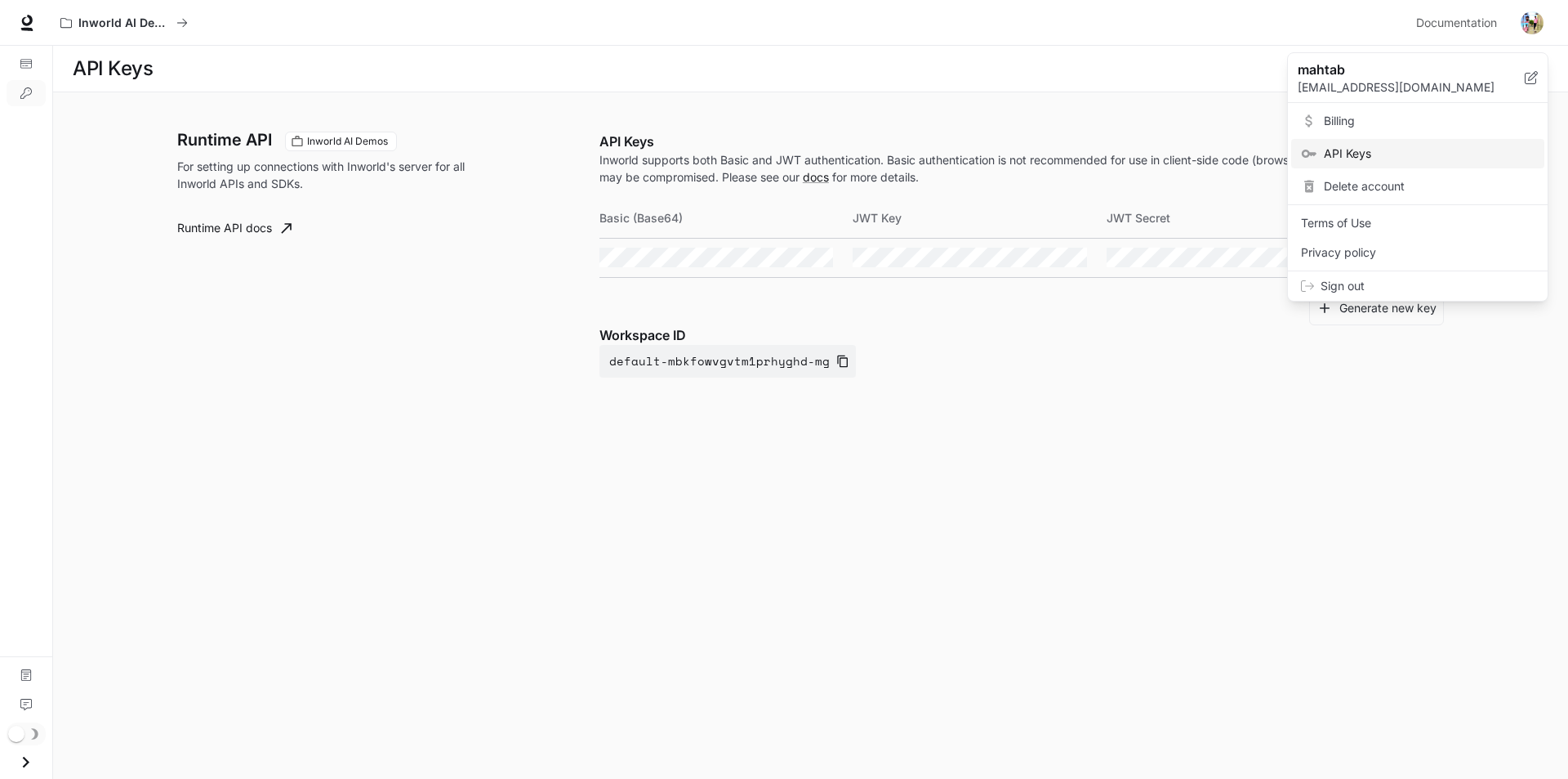
click at [1347, 113] on span "Billing" at bounding box center [1429, 121] width 210 height 17
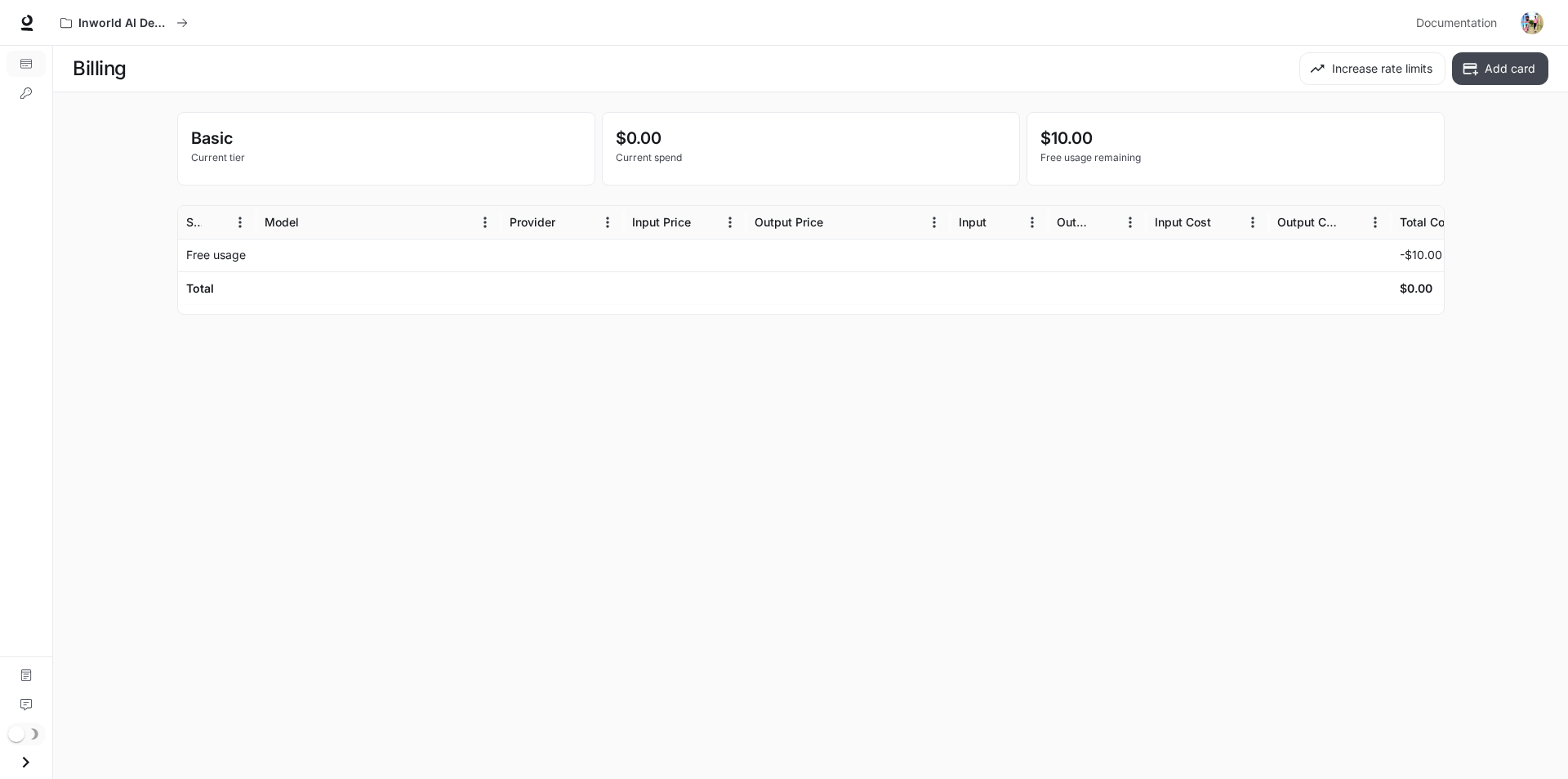
click at [1504, 66] on button "Add card" at bounding box center [1501, 68] width 97 height 33
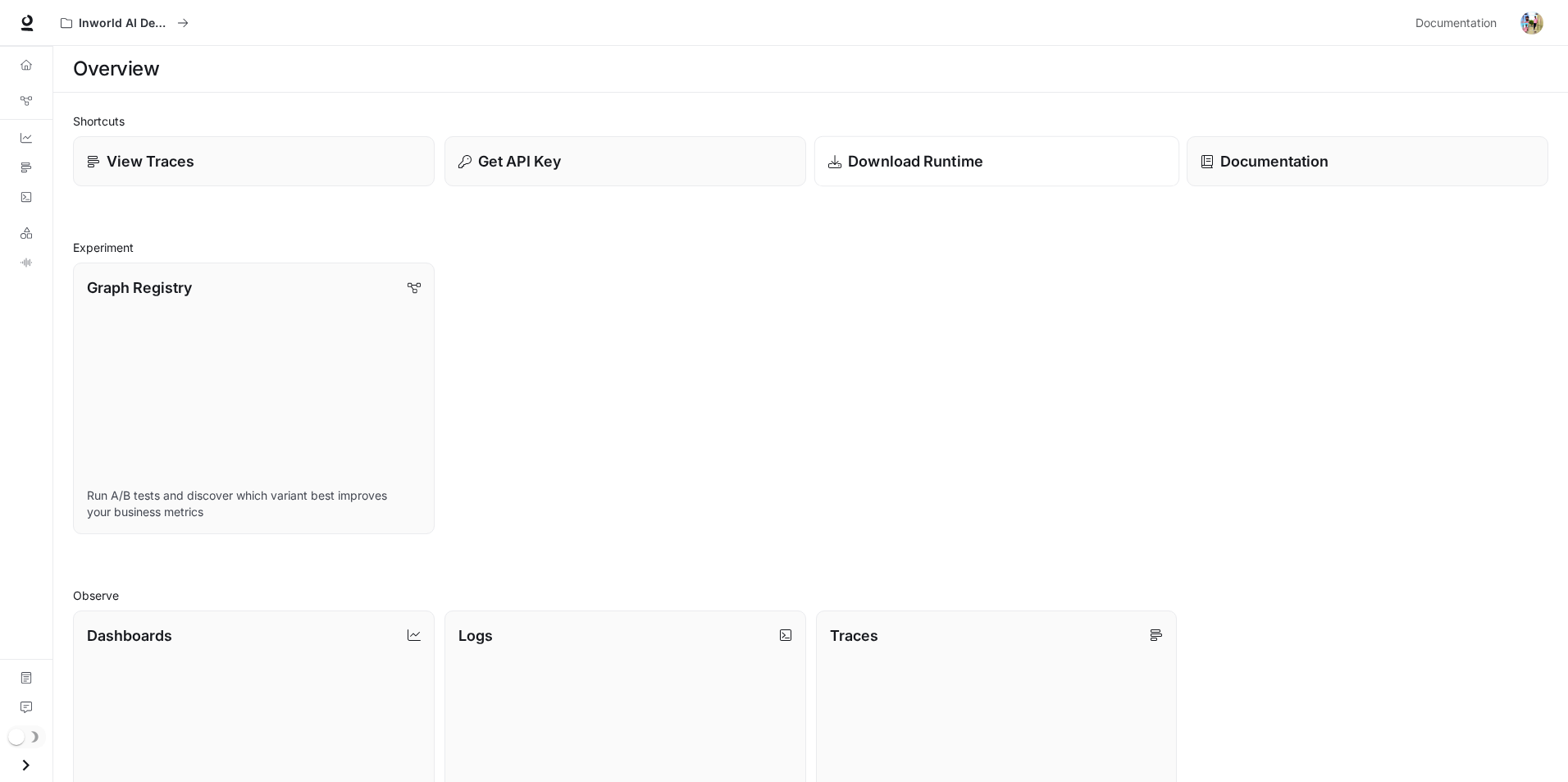
click at [908, 163] on p "Download Runtime" at bounding box center [916, 161] width 135 height 22
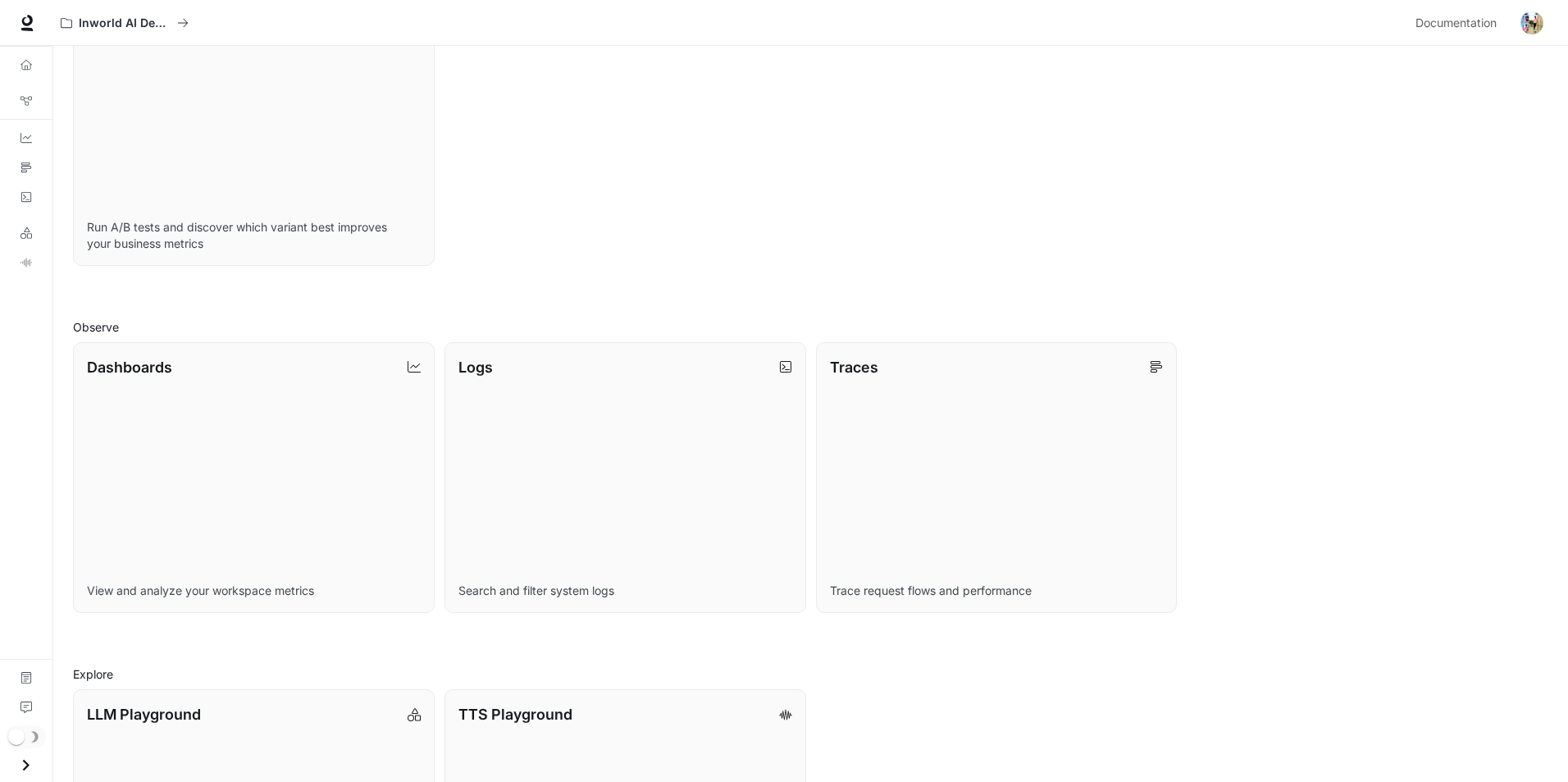
scroll to position [248, 0]
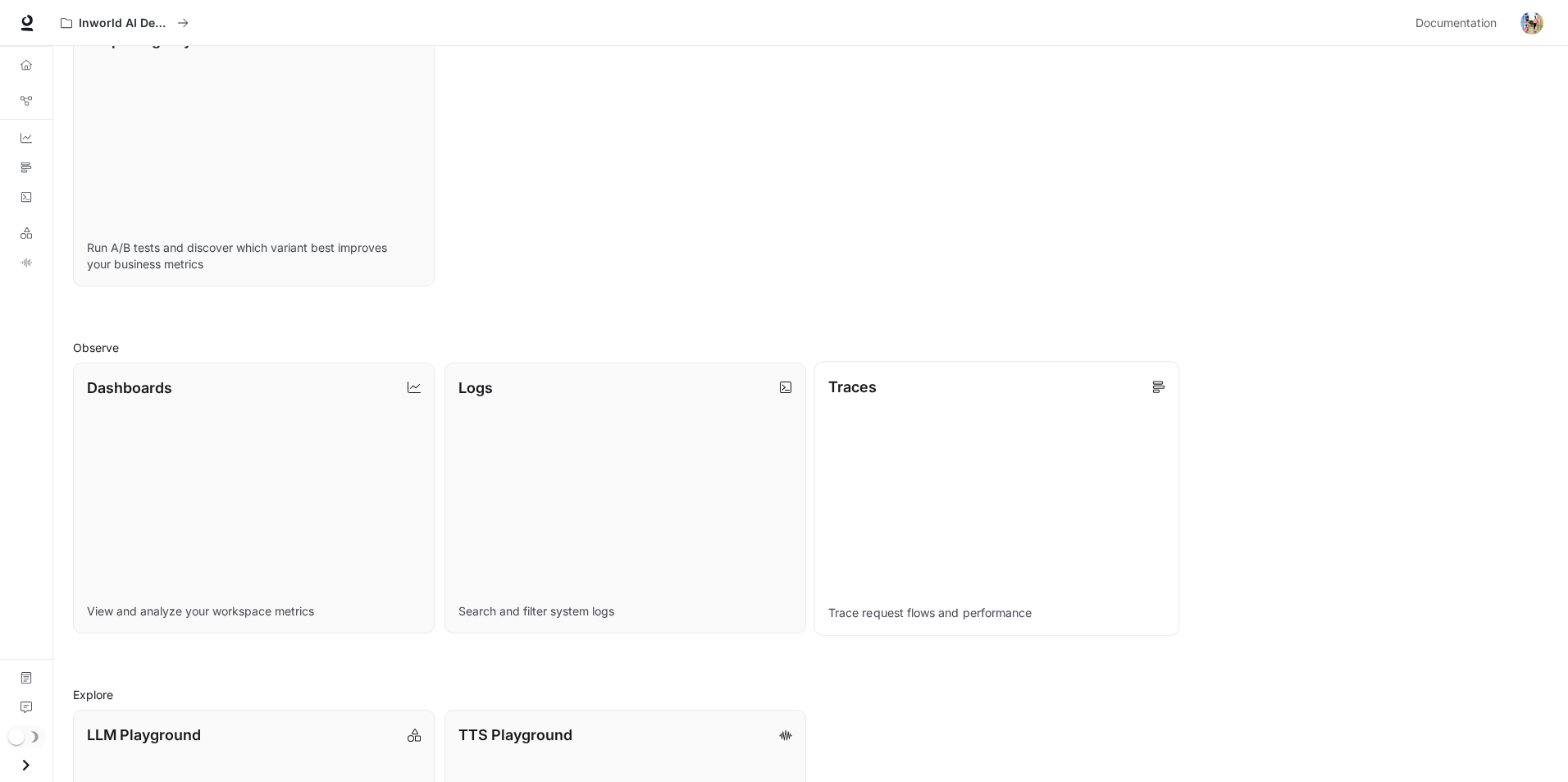
click at [991, 443] on link "Traces Trace request flows and performance" at bounding box center [996, 498] width 365 height 274
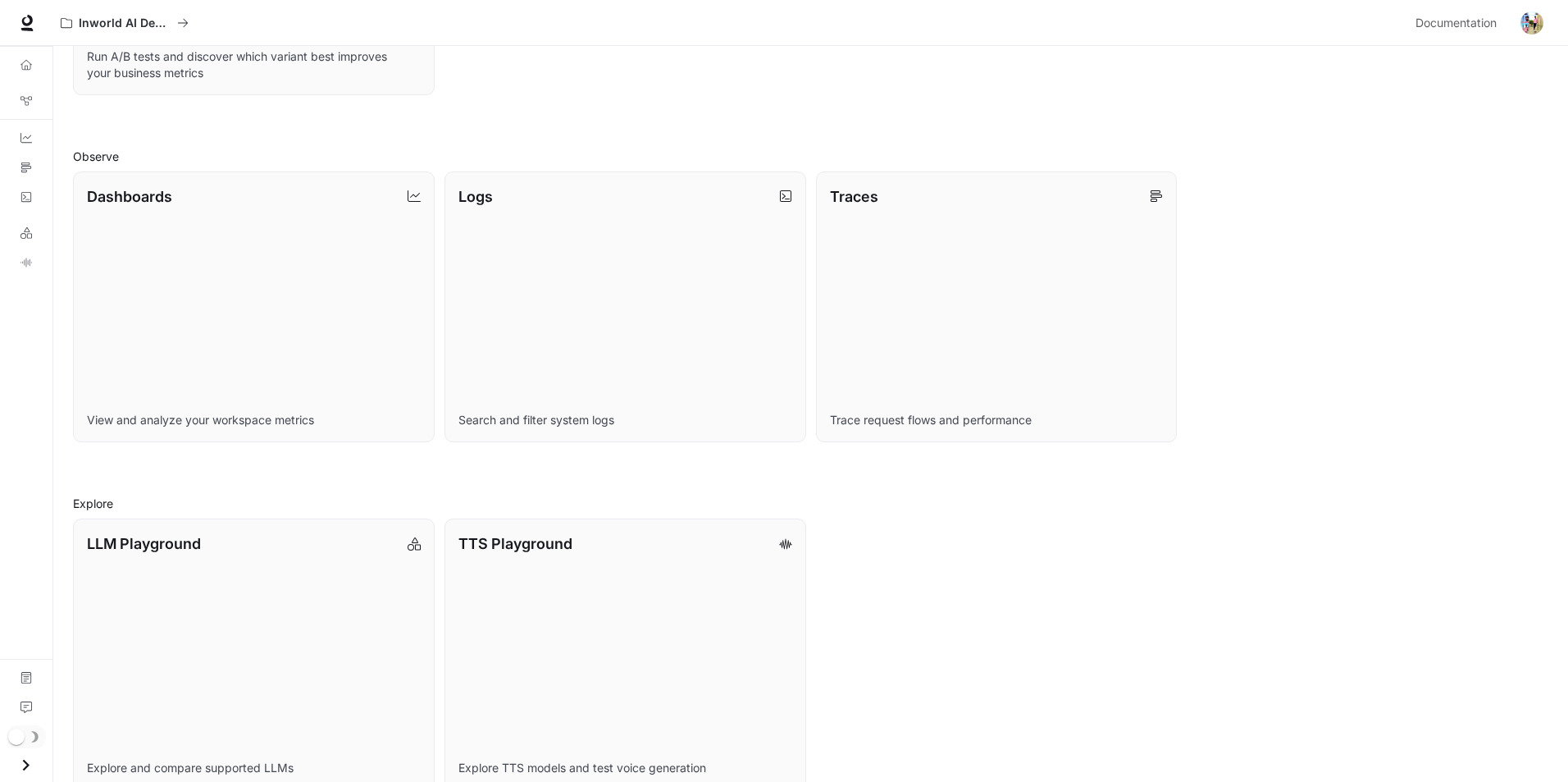
scroll to position [466, 0]
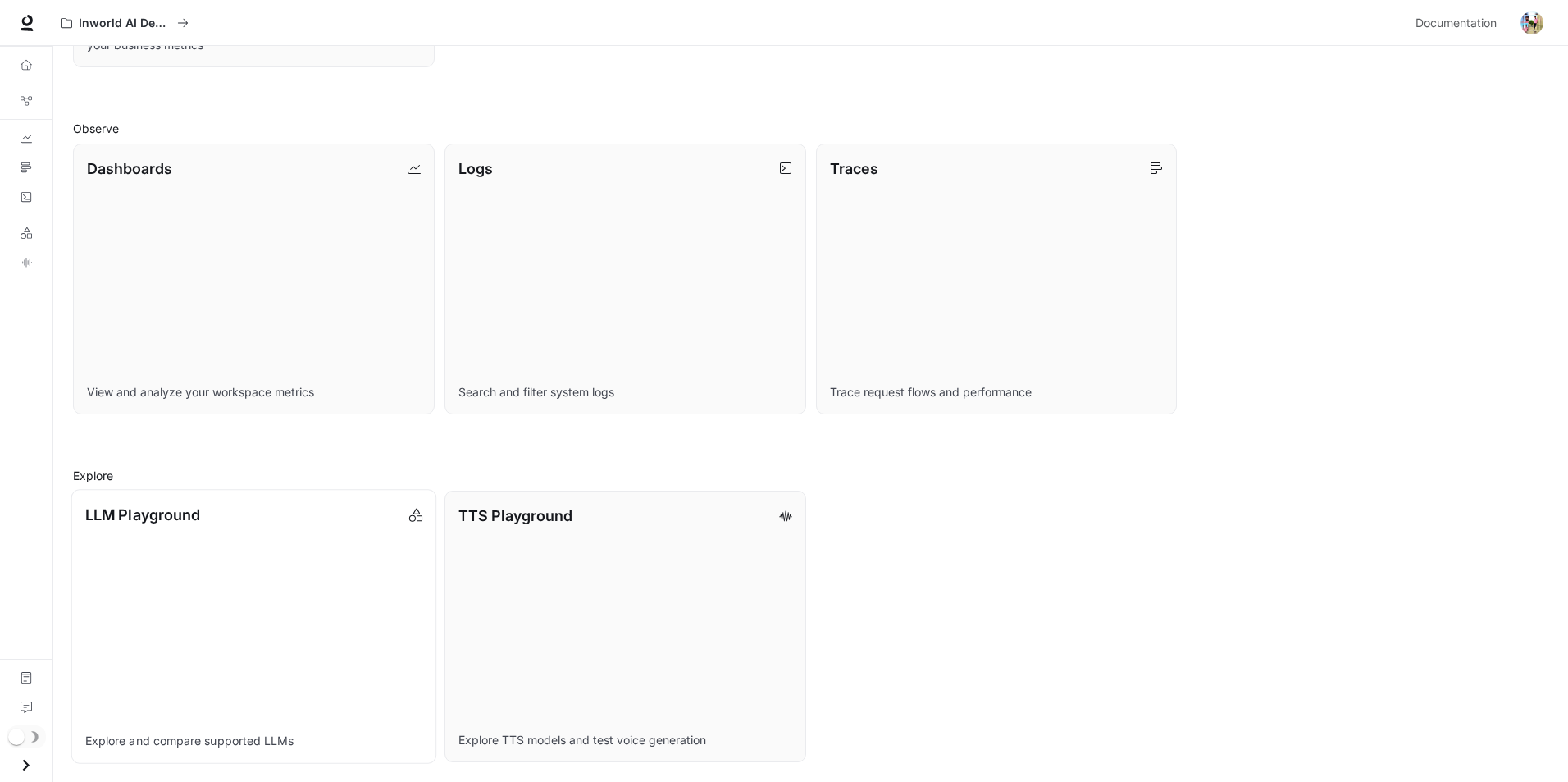
click at [232, 534] on link "LLM Playground Explore and compare supported LLMs" at bounding box center [254, 626] width 365 height 274
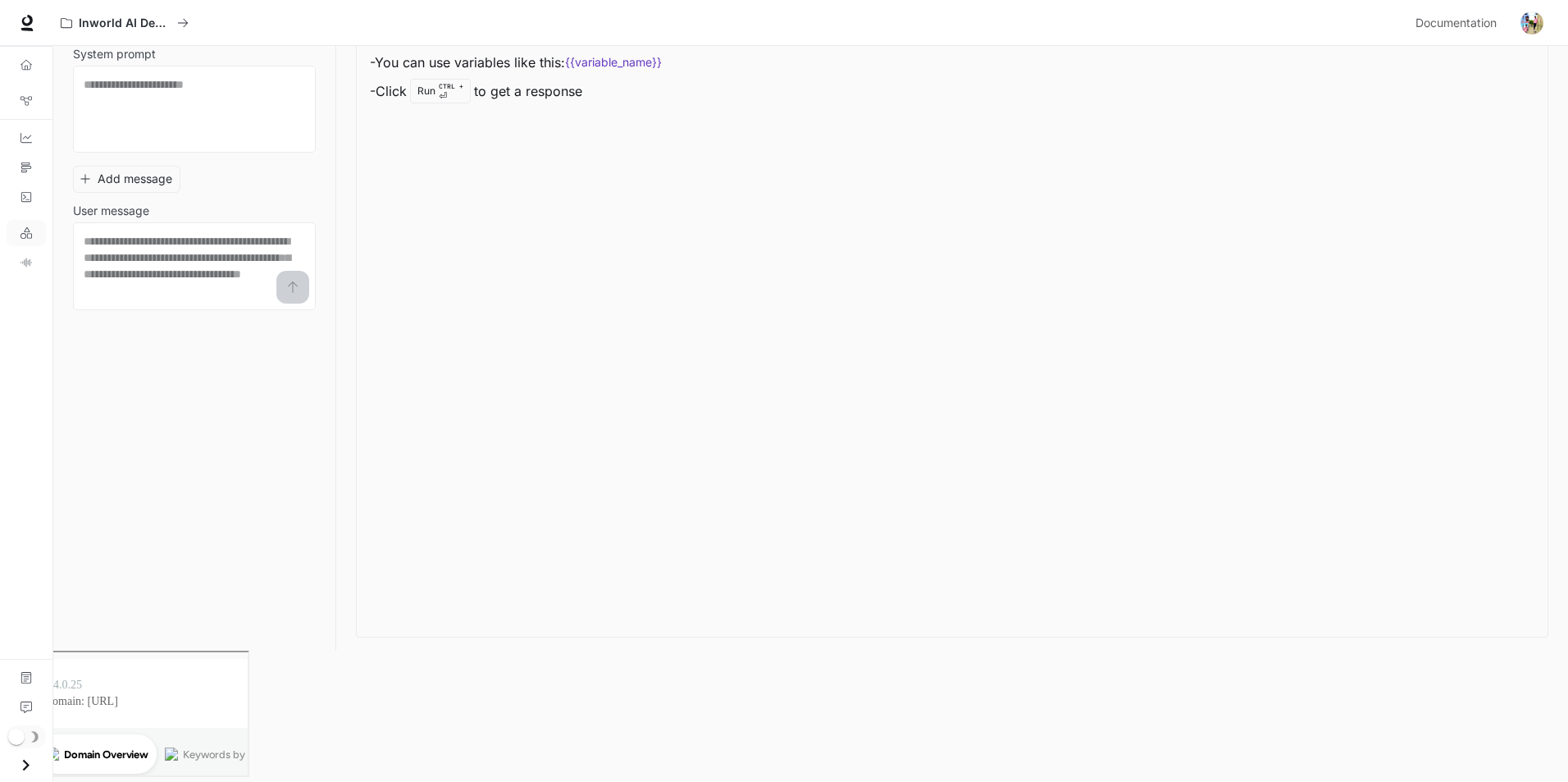
scroll to position [1, 0]
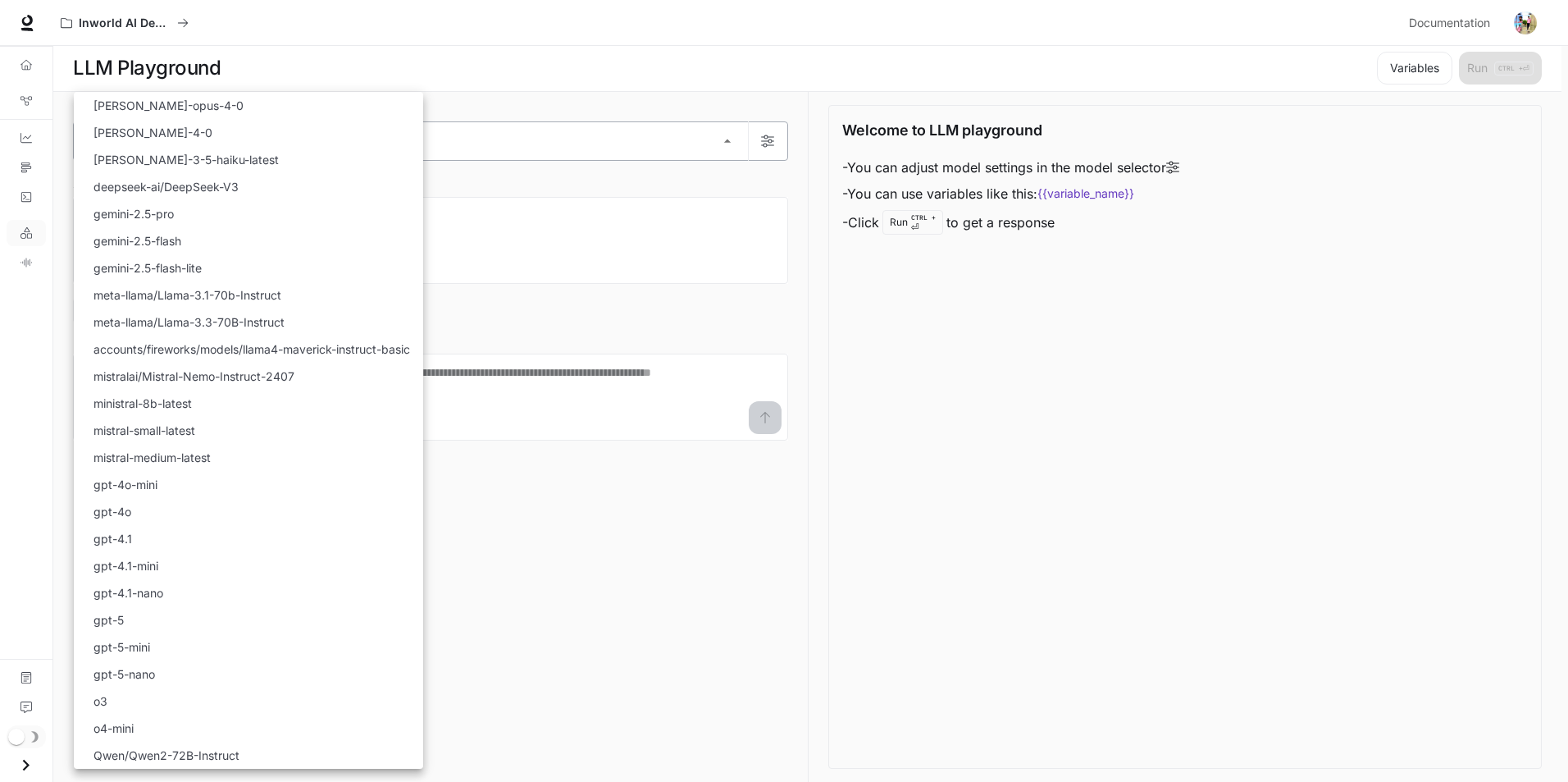
click at [174, 134] on body "Skip to main content Inworld AI Demos Documentation Documentation Portal Overvi…" at bounding box center [784, 456] width 1568 height 914
click at [234, 214] on li "gemini-2.5-pro" at bounding box center [248, 213] width 349 height 27
type input "**********"
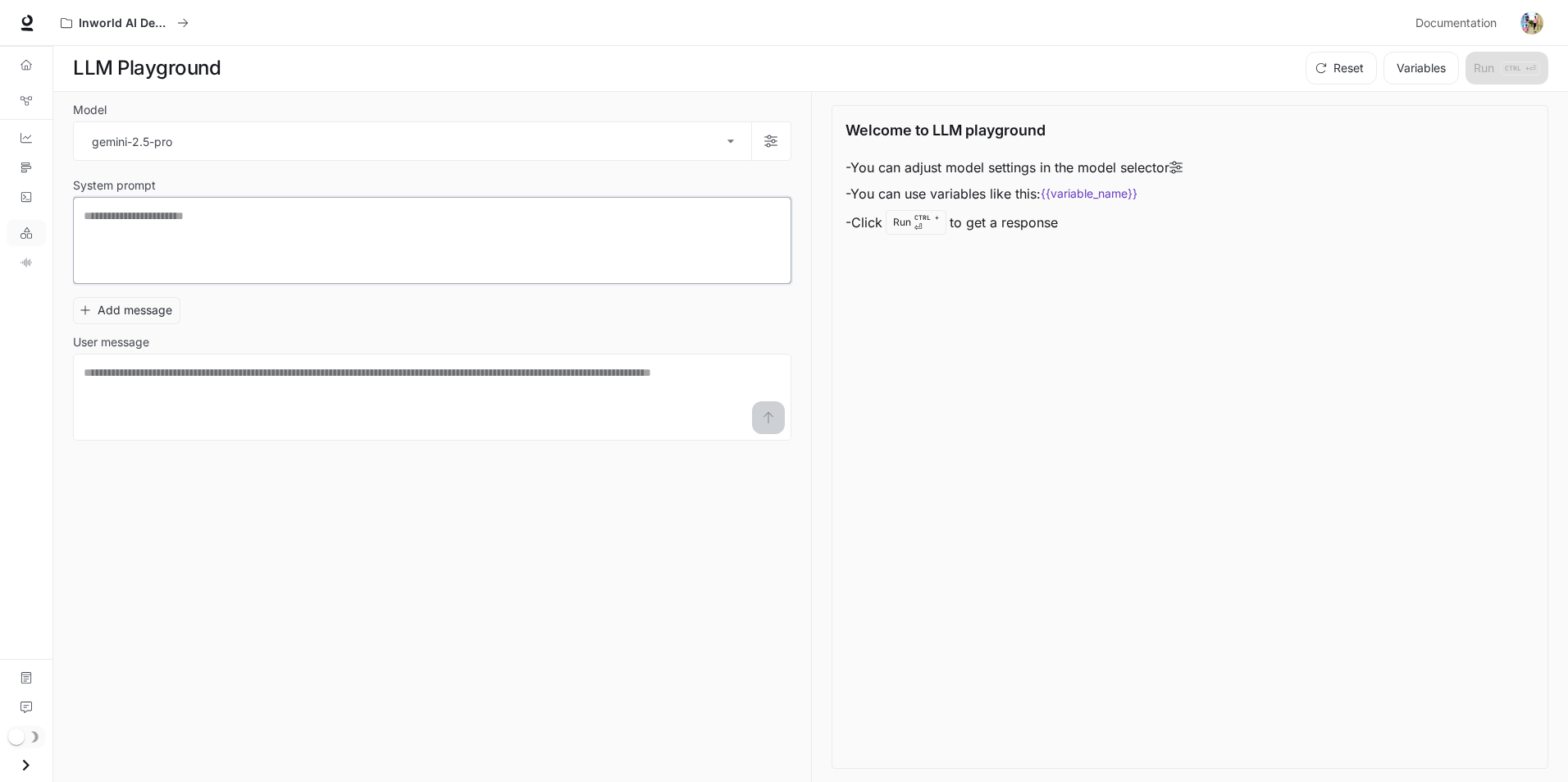
click at [233, 231] on textarea at bounding box center [432, 240] width 698 height 65
click at [215, 382] on textarea "To enrich screen reader interactions, please activate Accessibility in Grammarl…" at bounding box center [432, 397] width 698 height 65
click at [992, 192] on li "- You can use variables like this: {{variable_name}}" at bounding box center [1014, 194] width 337 height 26
click at [163, 235] on textarea "To enrich screen reader interactions, please activate Accessibility in Grammarl…" at bounding box center [432, 240] width 698 height 65
drag, startPoint x: 125, startPoint y: 380, endPoint x: 122, endPoint y: 362, distance: 18.2
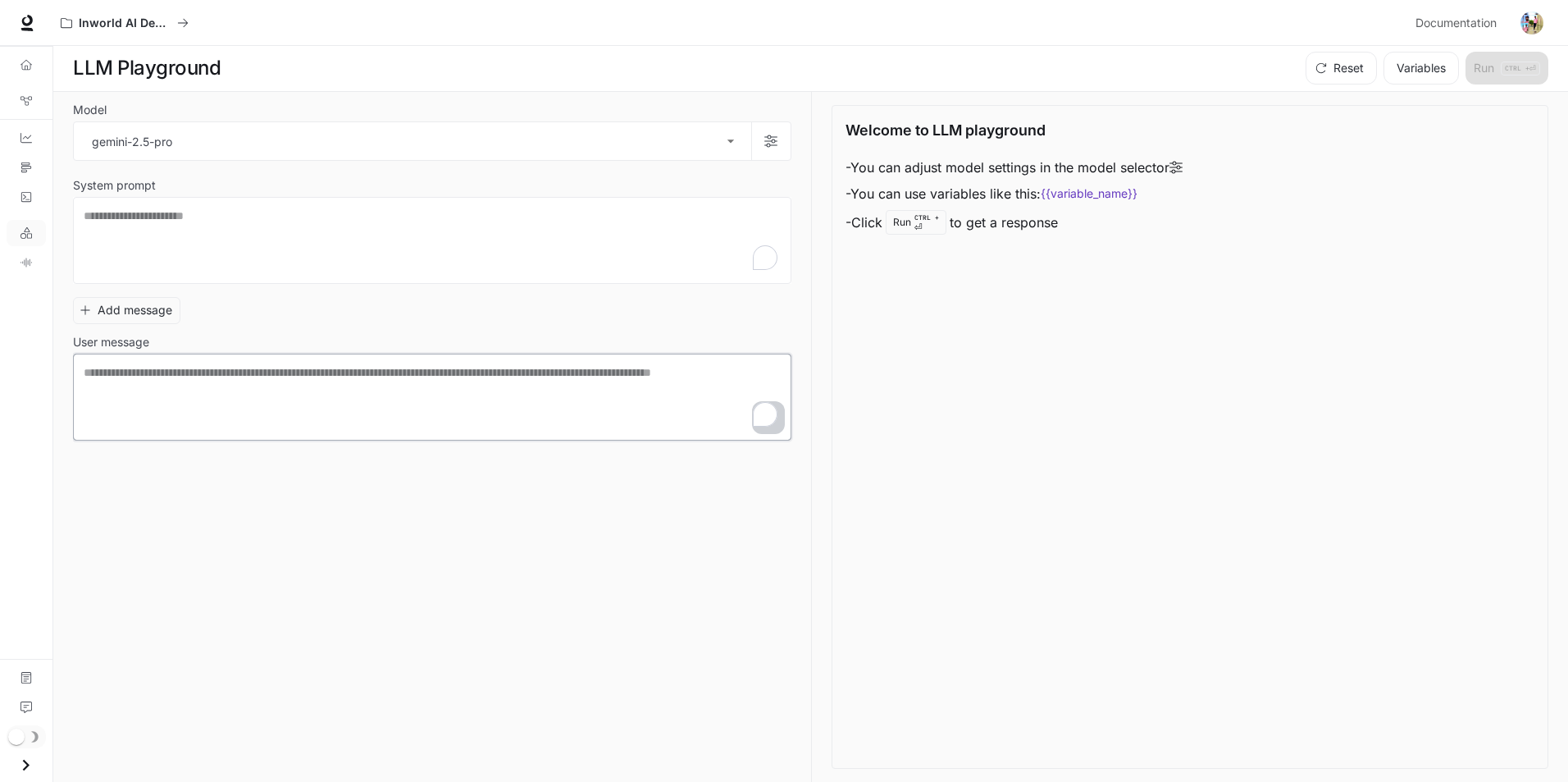
click at [125, 380] on textarea "To enrich screen reader interactions, please activate Accessibility in Grammarl…" at bounding box center [432, 397] width 698 height 65
click at [105, 301] on button "Add message" at bounding box center [127, 310] width 107 height 27
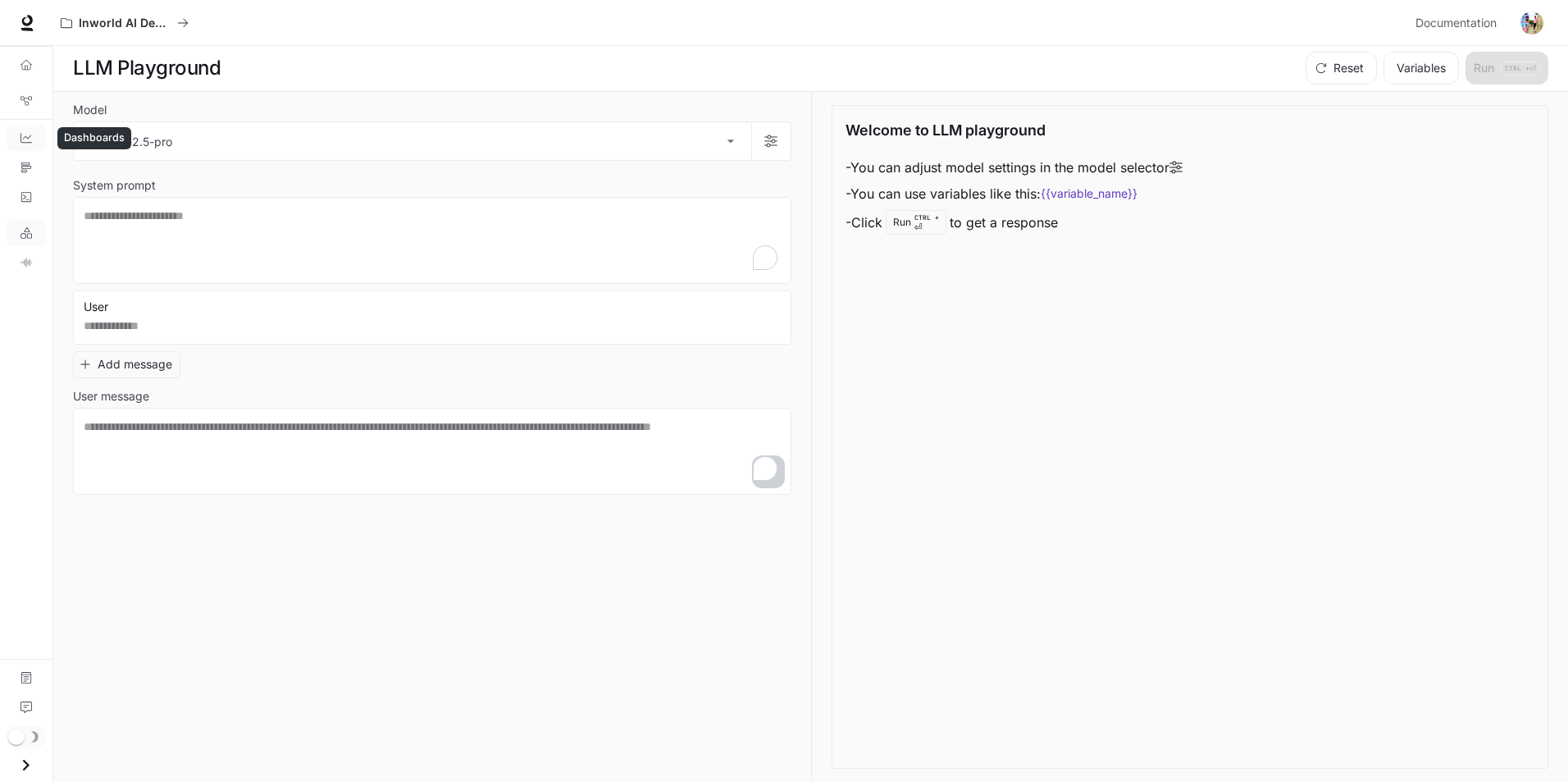
click at [27, 144] on link "Dashboards" at bounding box center [27, 138] width 40 height 26
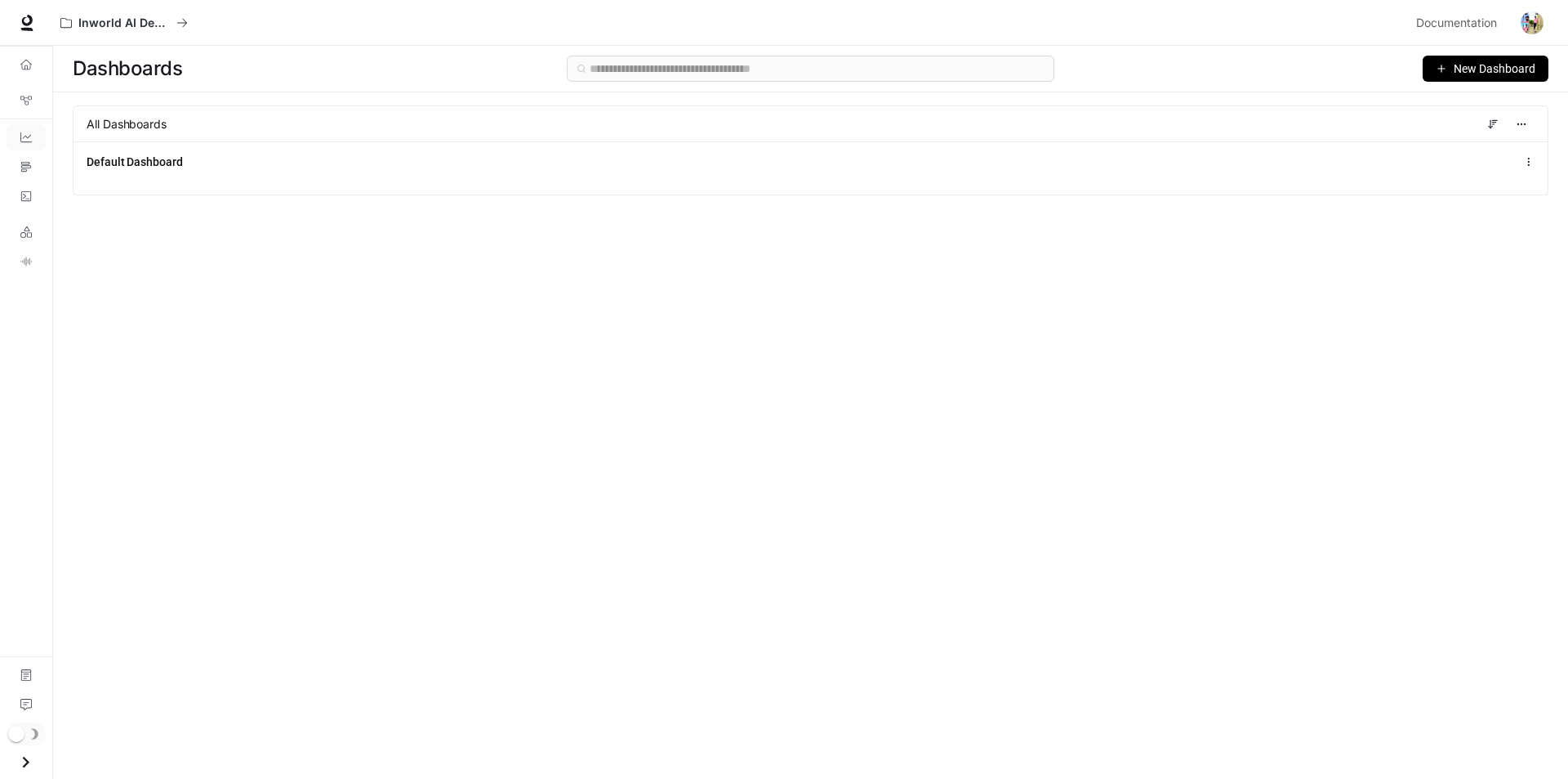
click at [1465, 68] on span "New Dashboard" at bounding box center [1494, 68] width 82 height 18
click at [1436, 102] on div "Create dashboard" at bounding box center [1466, 104] width 135 height 18
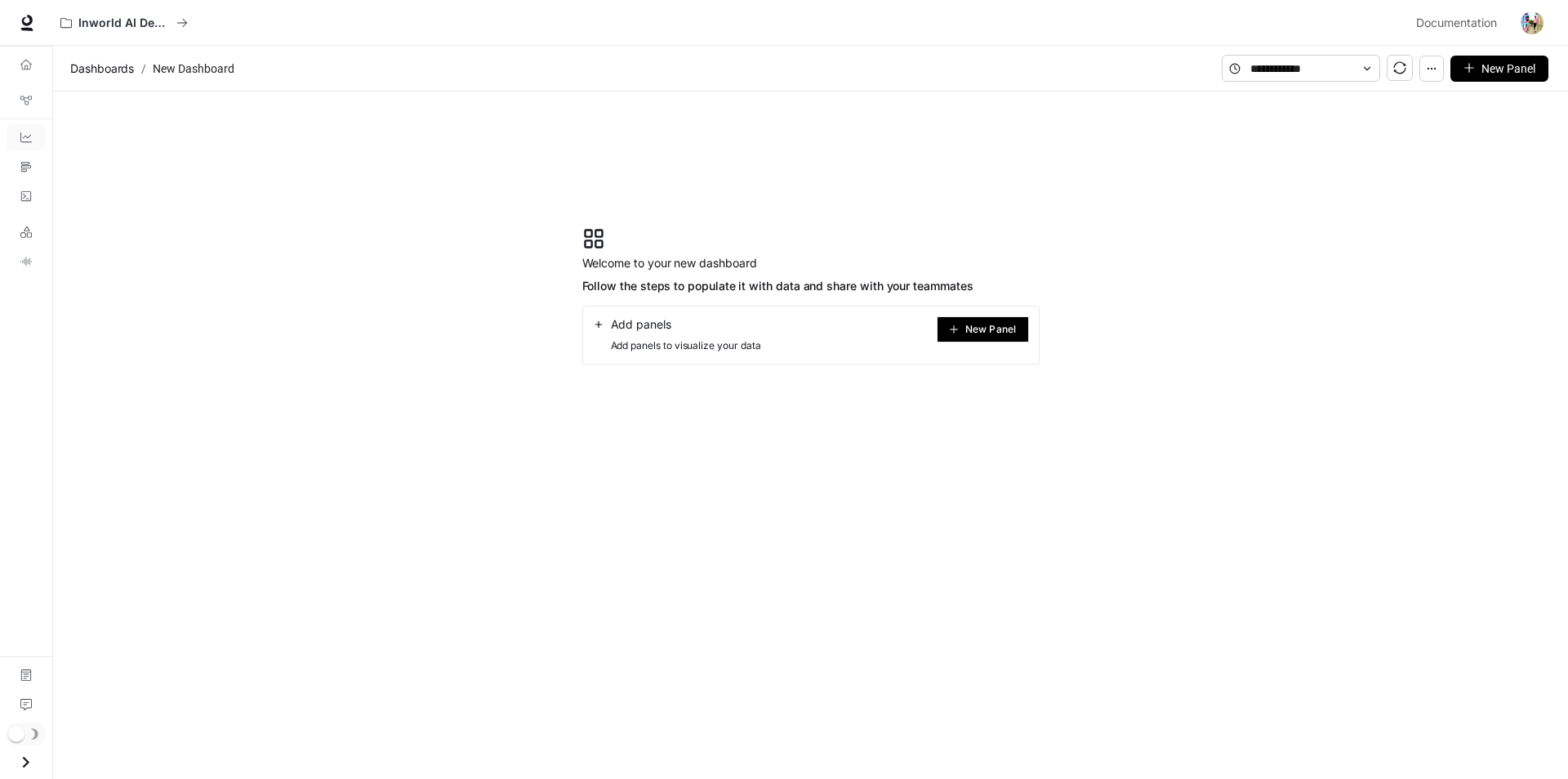
click at [986, 332] on span "New Panel" at bounding box center [990, 329] width 50 height 8
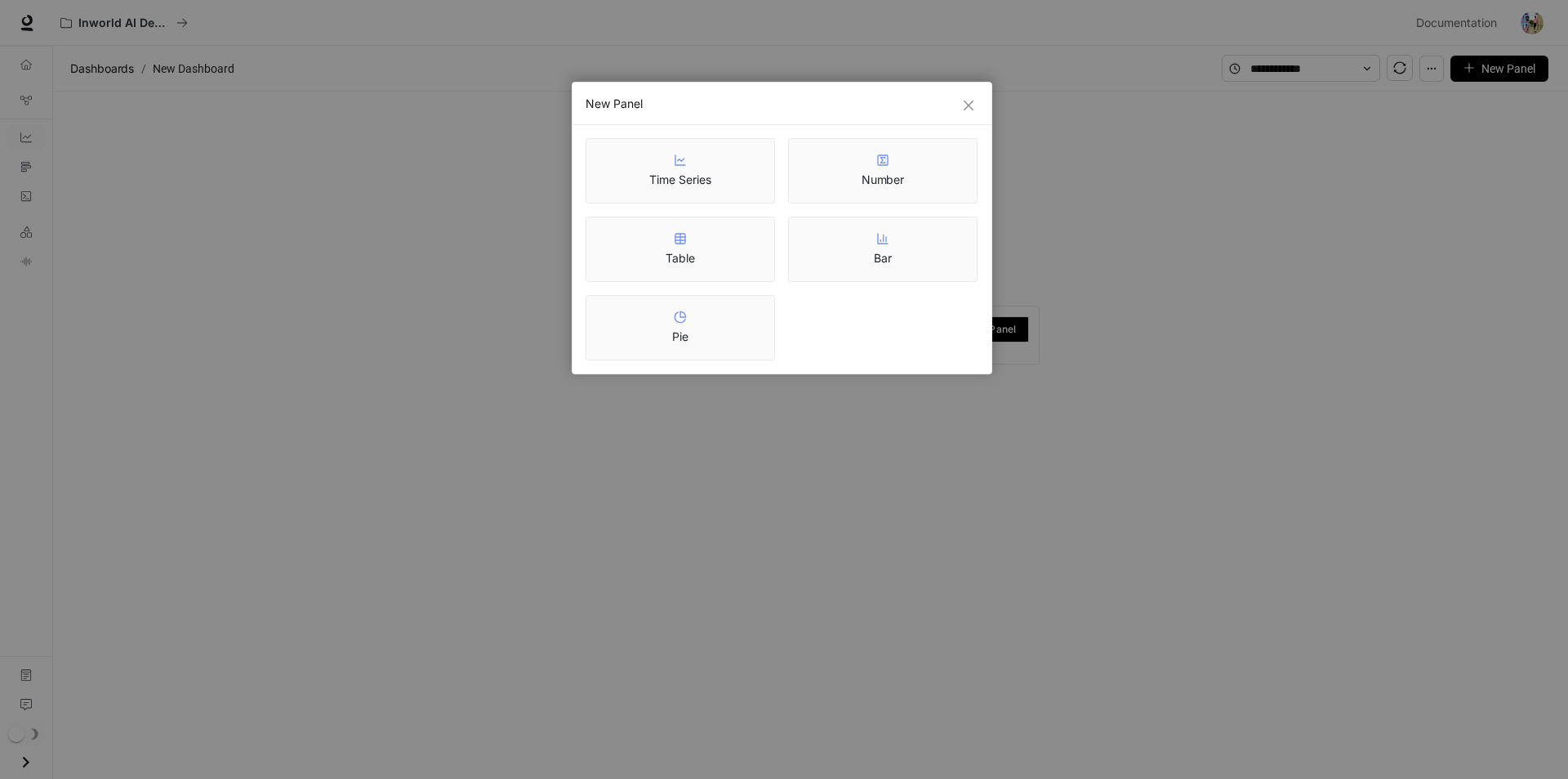
click at [983, 93] on div "New Panel" at bounding box center [782, 103] width 419 height 43
click at [973, 97] on button "Close" at bounding box center [968, 106] width 18 height 18
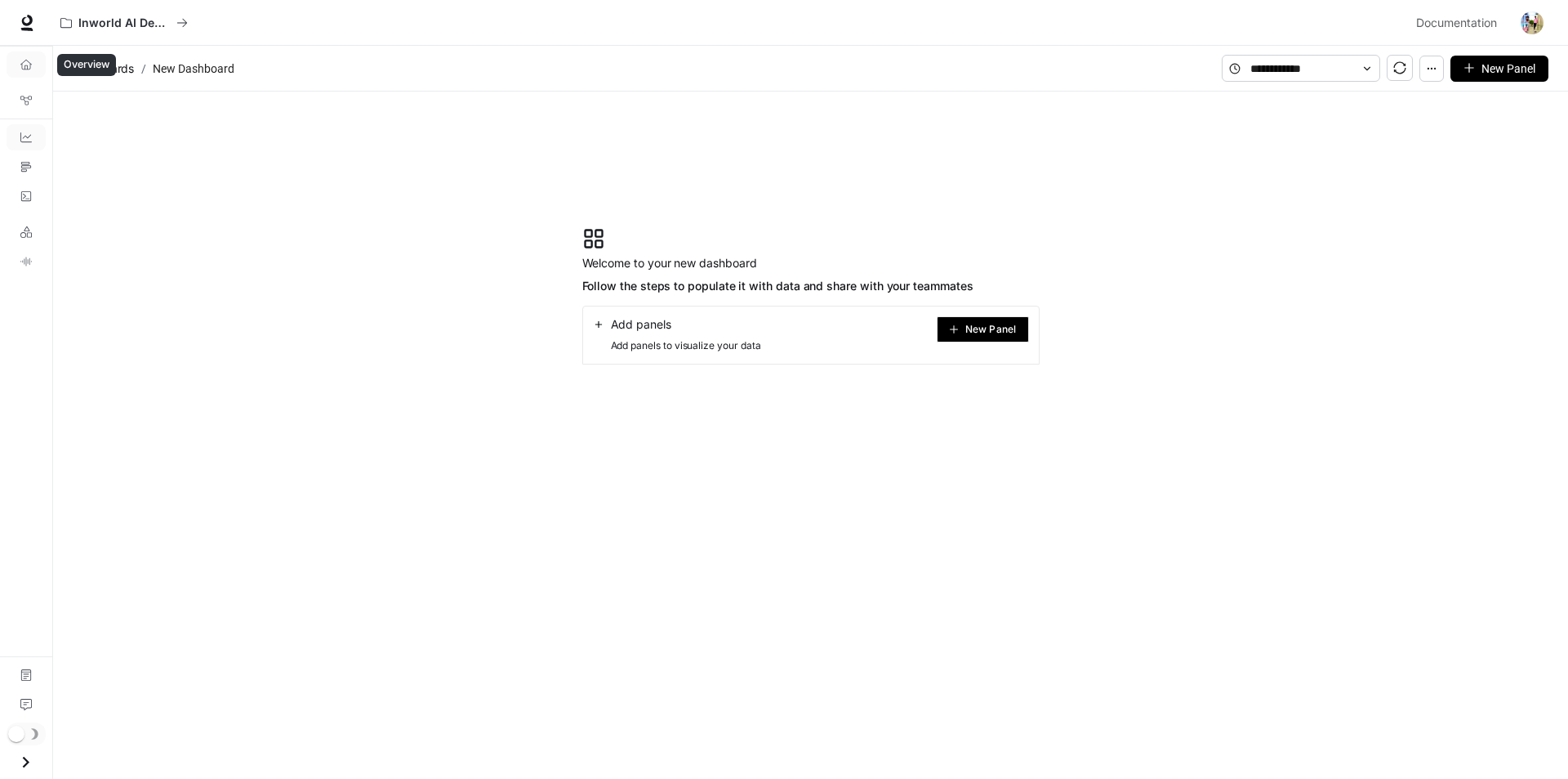
click at [22, 59] on icon "Overview" at bounding box center [27, 65] width 12 height 12
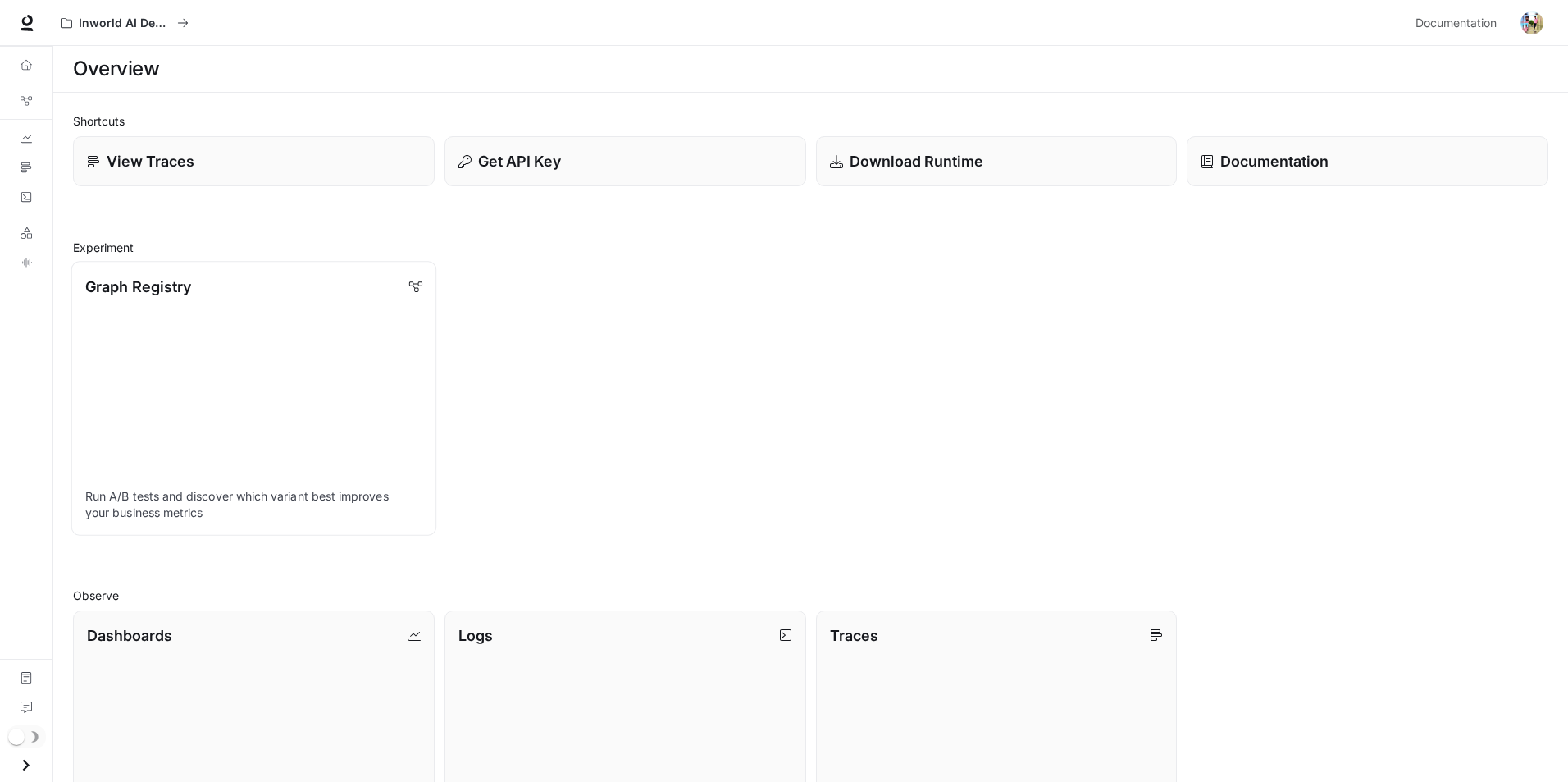
scroll to position [438, 0]
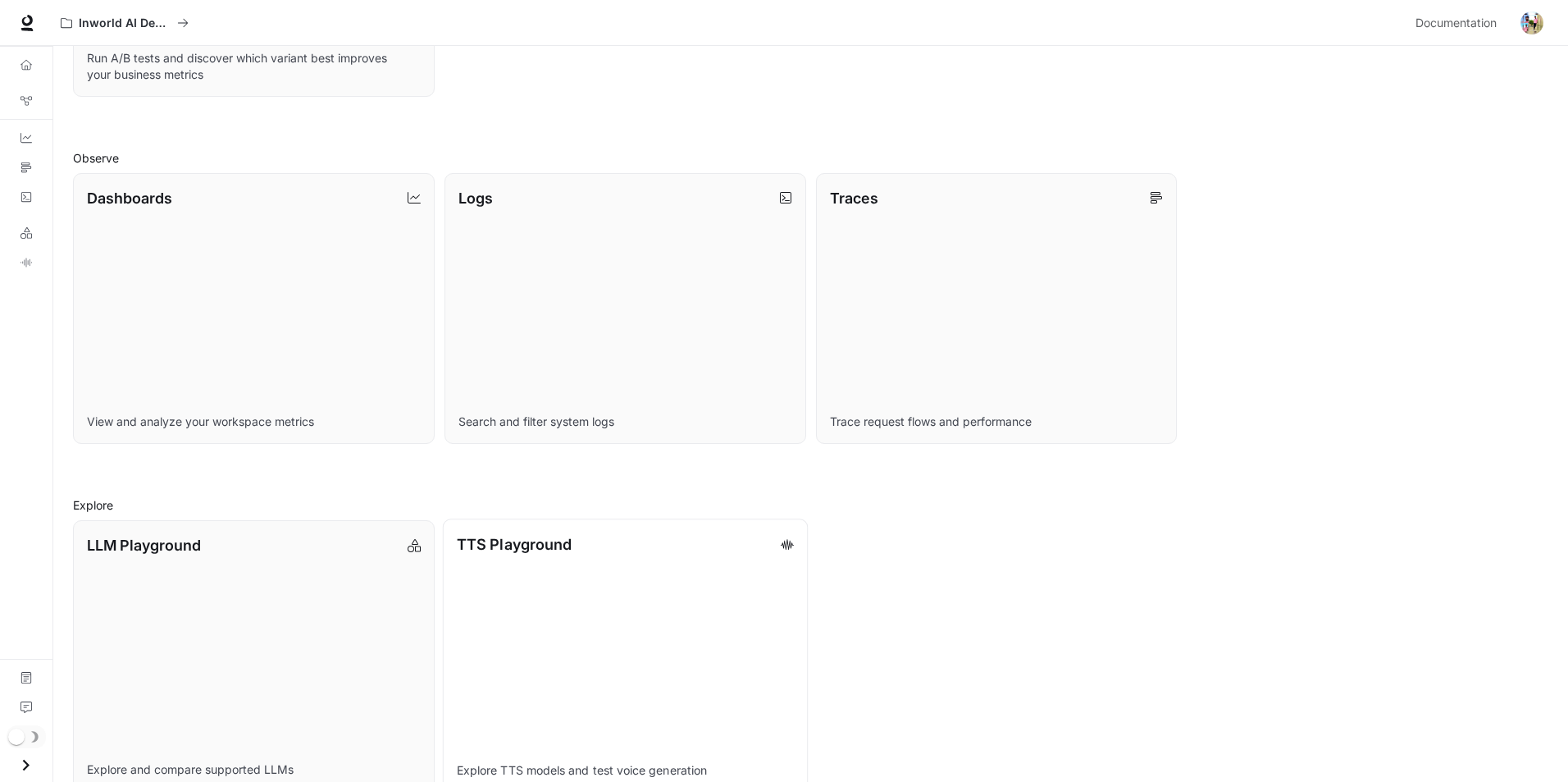
click at [542, 547] on p "TTS Playground" at bounding box center [514, 544] width 115 height 22
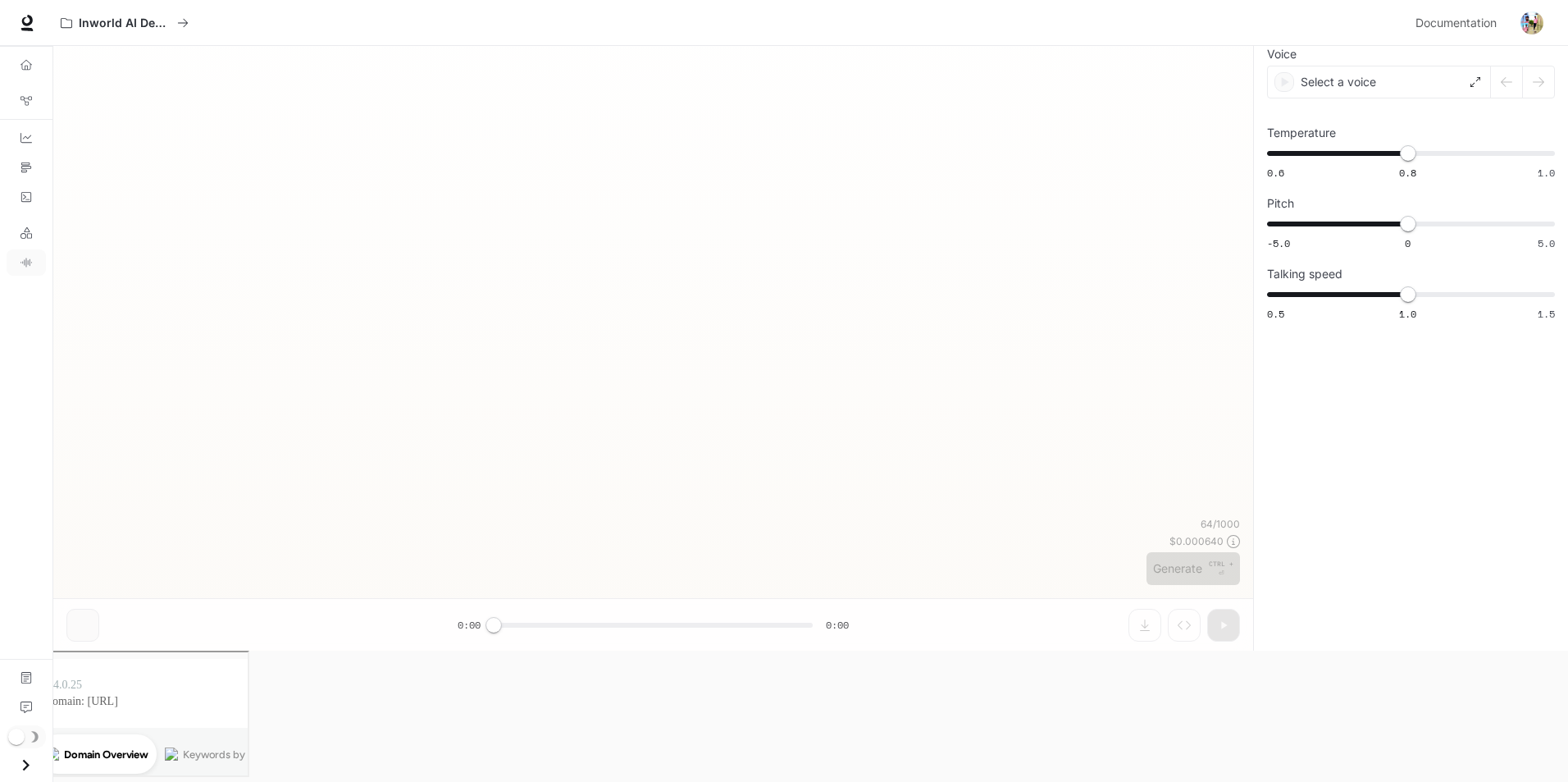
scroll to position [1, 0]
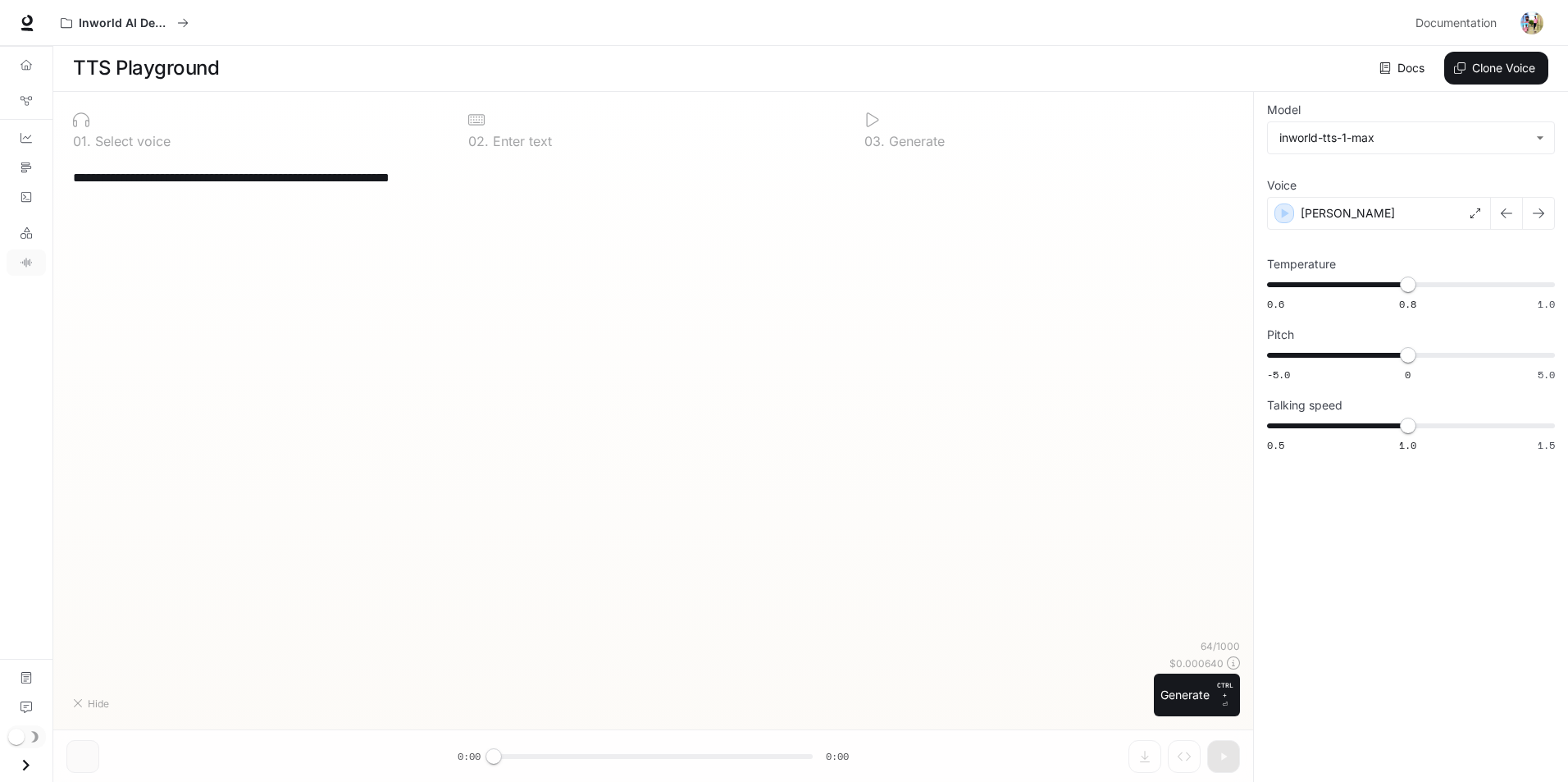
type textarea "**********"
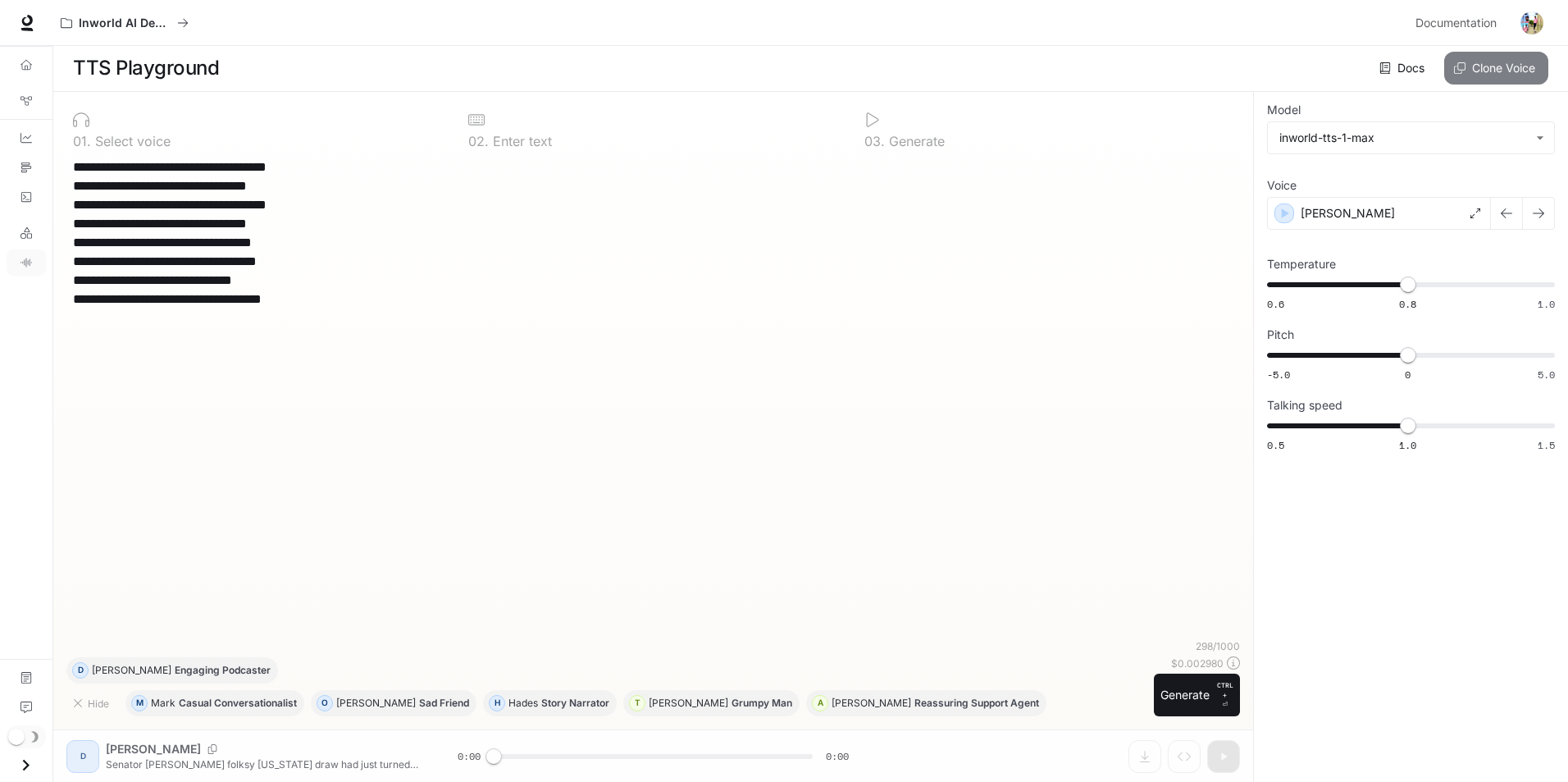
click at [1494, 55] on button "Clone Voice" at bounding box center [1497, 67] width 104 height 33
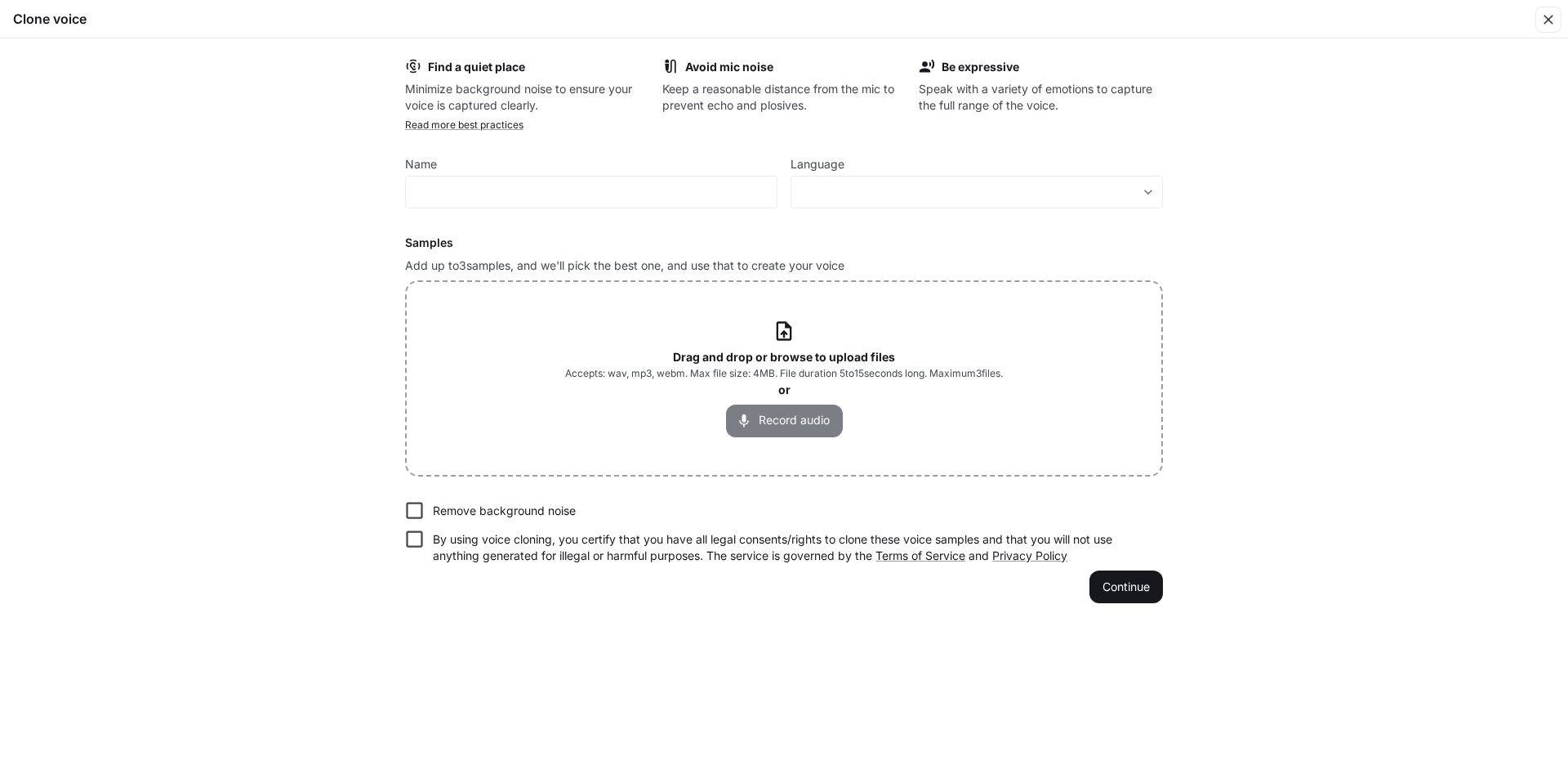
click at [784, 420] on button "Record audio" at bounding box center [784, 420] width 117 height 33
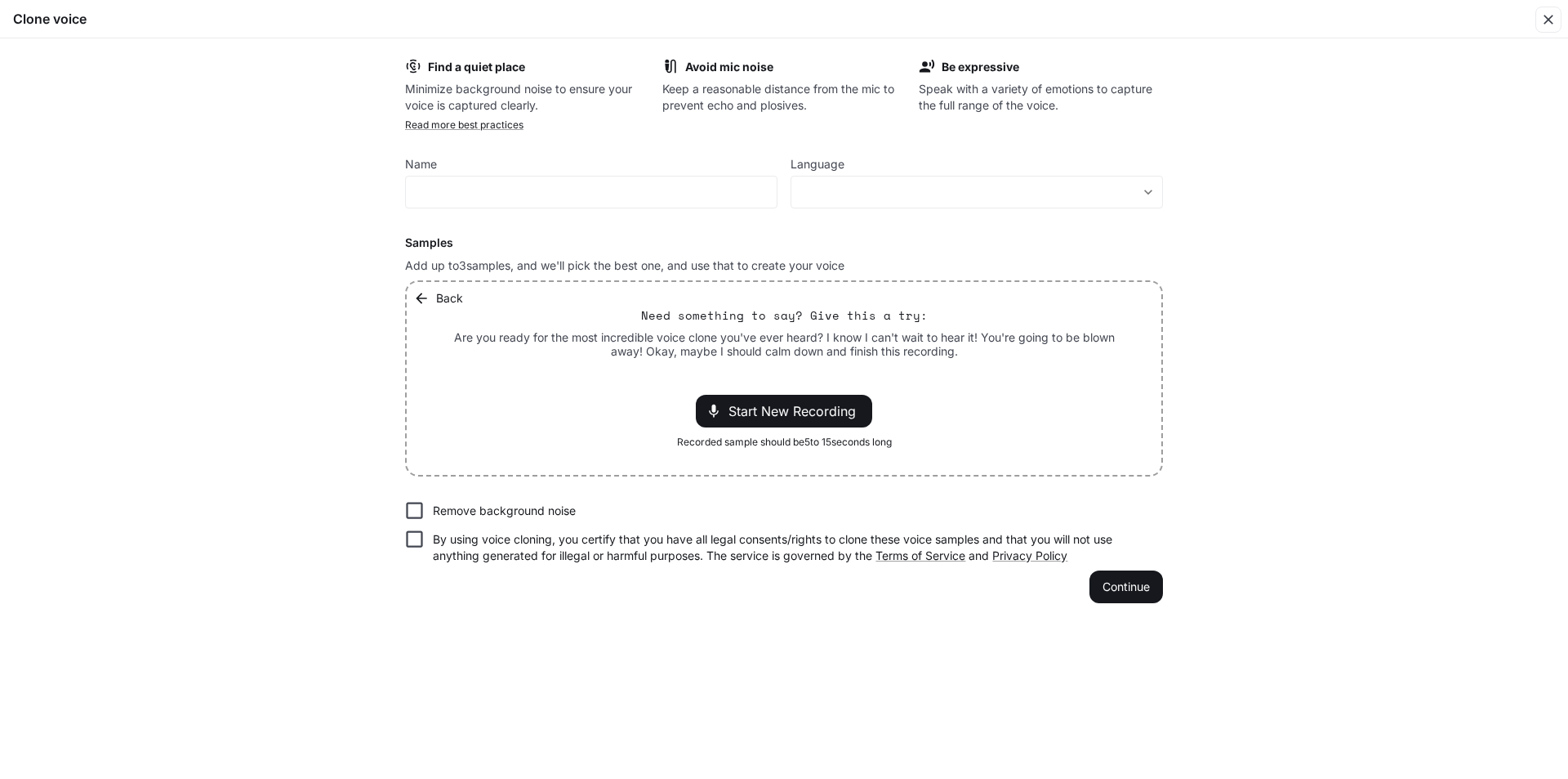
click at [768, 366] on div "Back Need something to say? Give this a try: Are you ready for the most incredi…" at bounding box center [784, 378] width 755 height 193
click at [768, 364] on div "Back Need something to say? Give this a try: Are you ready for the most incredi…" at bounding box center [784, 378] width 755 height 193
click at [605, 195] on input "text" at bounding box center [591, 192] width 371 height 17
click at [759, 405] on span "Start New Recording" at bounding box center [796, 411] width 137 height 20
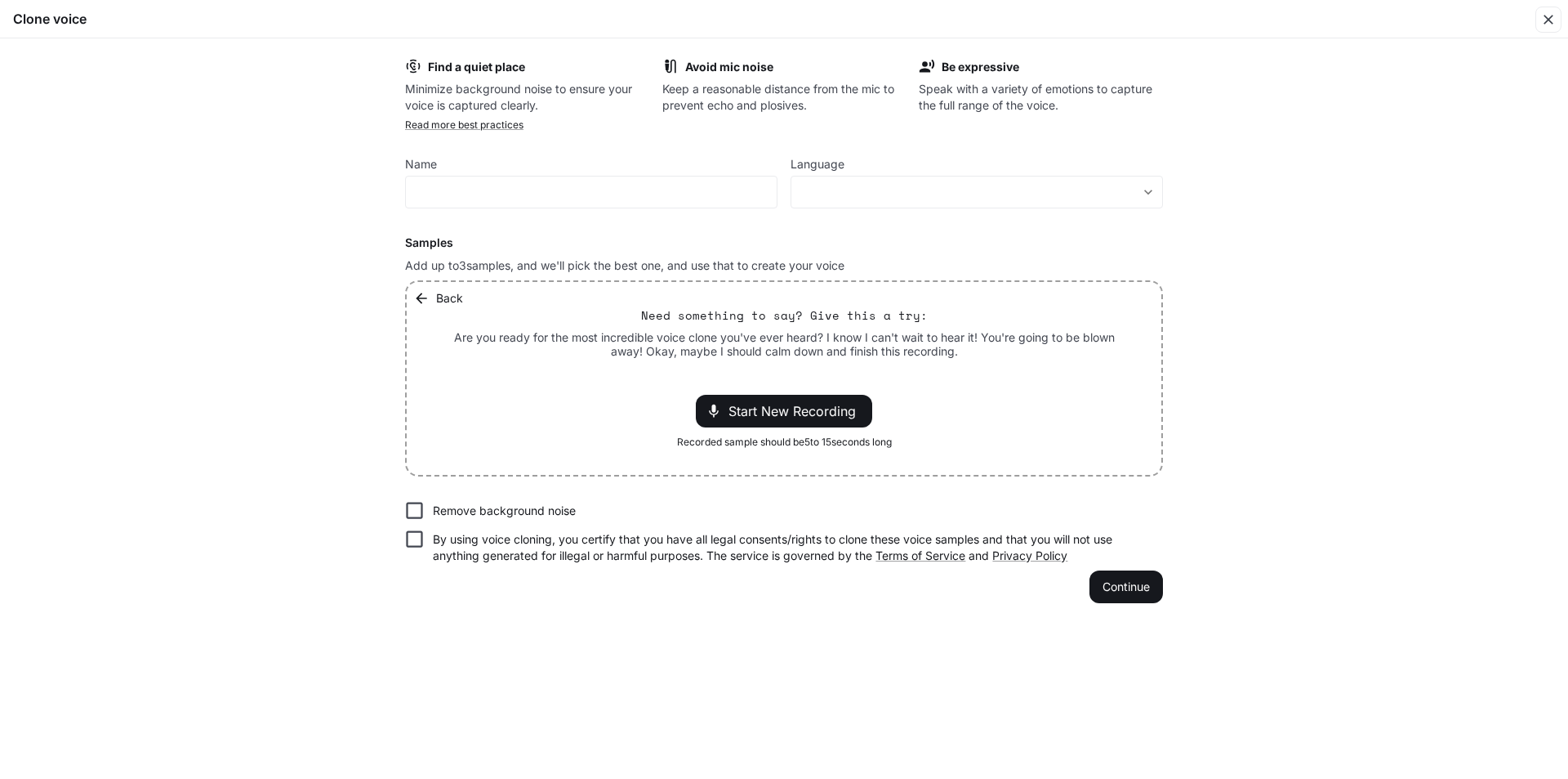
click at [815, 356] on p "Are you ready for the most incredible voice clone you've ever heard? I know I c…" at bounding box center [784, 344] width 676 height 29
click at [753, 349] on p "Are you ready for the most incredible voice clone you've ever heard? I know I c…" at bounding box center [784, 344] width 676 height 29
click at [775, 406] on span "Start New Recording" at bounding box center [796, 411] width 137 height 20
click at [1118, 582] on button "Continue" at bounding box center [1126, 586] width 73 height 33
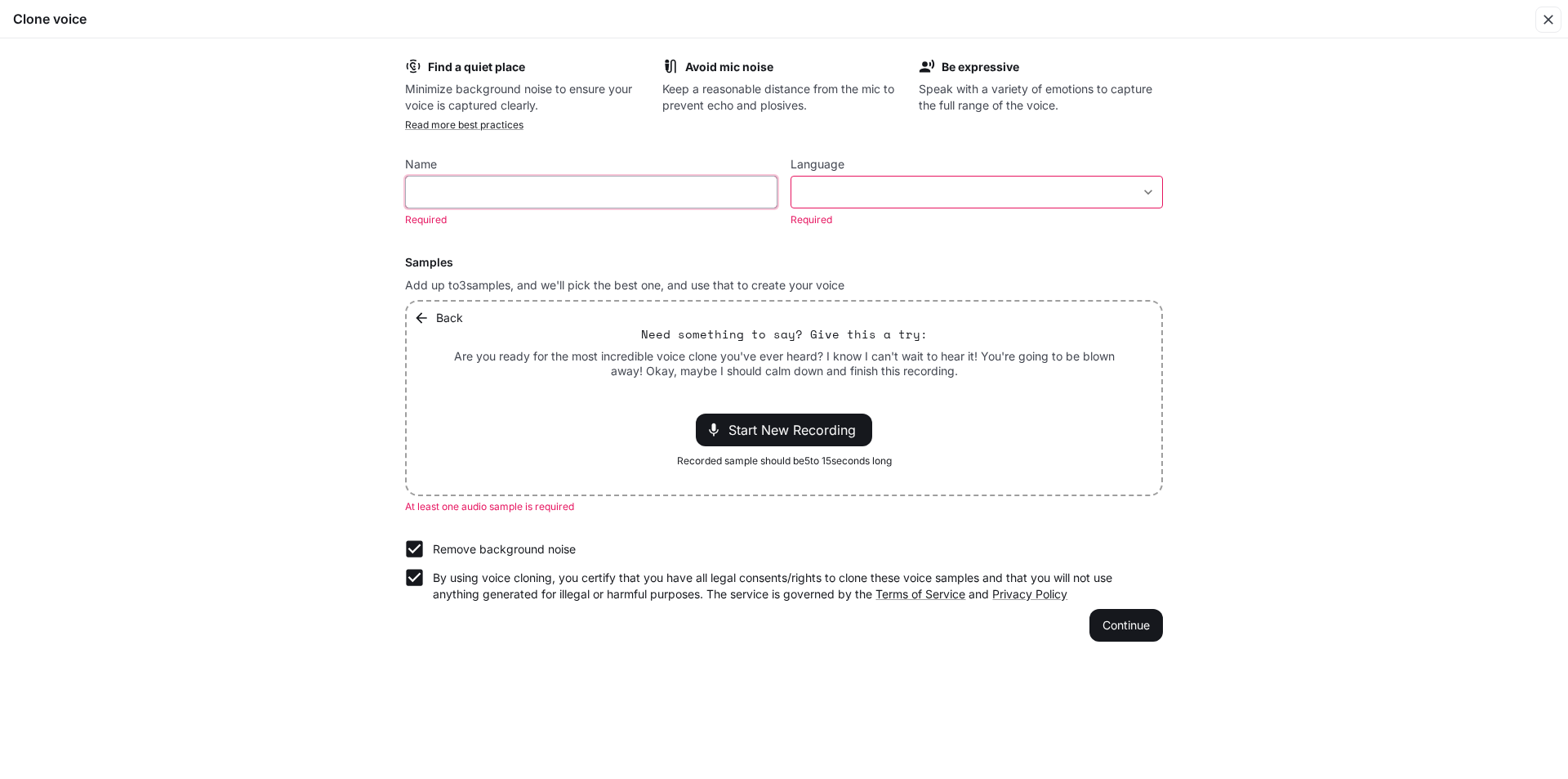
click at [582, 186] on input "text" at bounding box center [591, 192] width 371 height 17
click at [967, 49] on div "Find a quiet place Minimize background noise to ensure your voice is captured c…" at bounding box center [784, 349] width 784 height 610
click at [651, 99] on div "Find a quiet place Minimize background noise to ensure your voice is captured c…" at bounding box center [784, 86] width 758 height 55
click at [1551, 16] on icon "button" at bounding box center [1548, 20] width 17 height 17
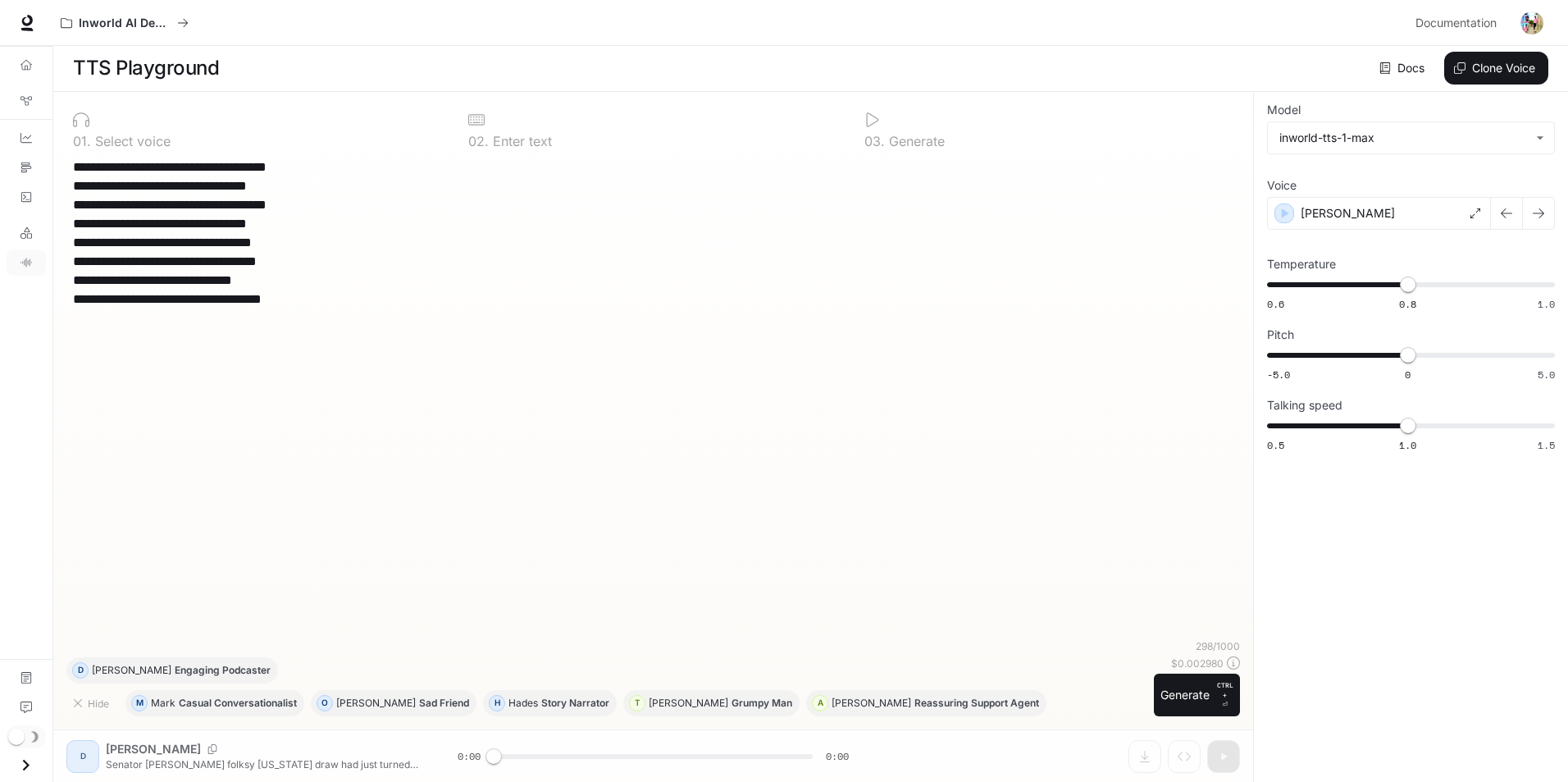
scroll to position [0, 0]
click at [525, 180] on textarea "**********" at bounding box center [654, 234] width 1161 height 151
drag, startPoint x: 359, startPoint y: 307, endPoint x: 59, endPoint y: 121, distance: 353.0
click at [59, 121] on div "**********" at bounding box center [653, 437] width 1200 height 690
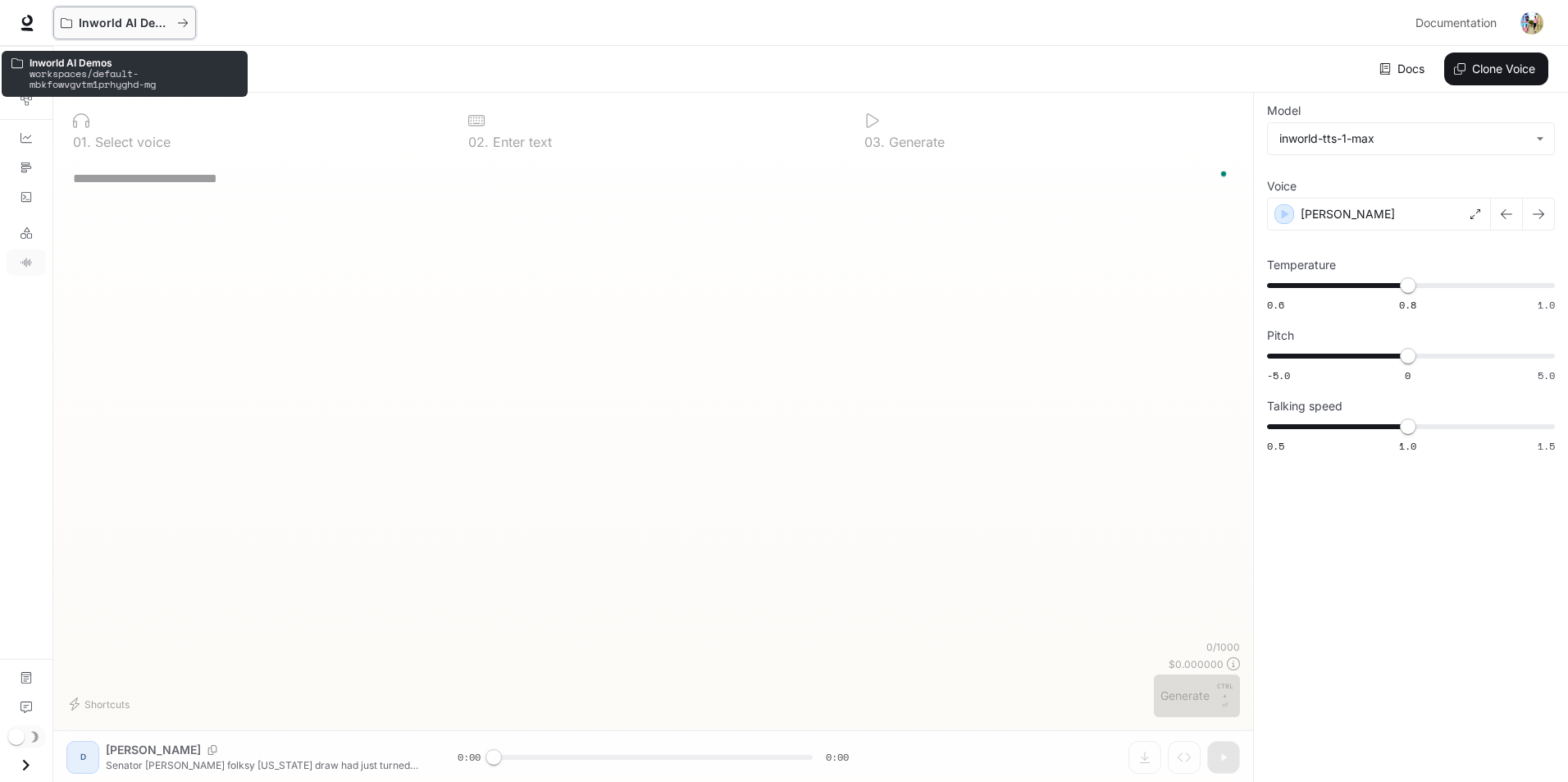
click at [114, 28] on p "Inworld AI Demos" at bounding box center [124, 24] width 92 height 14
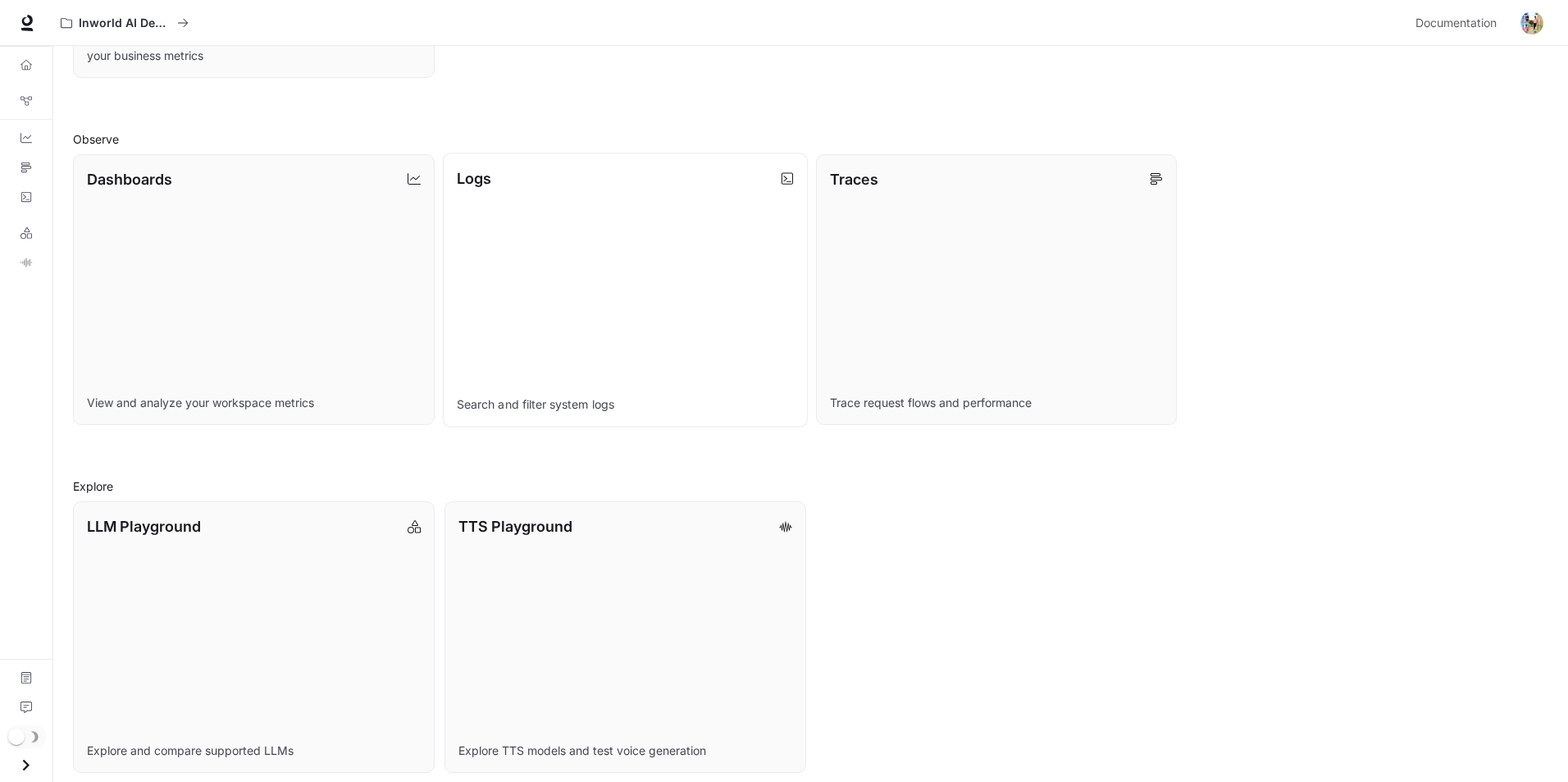
scroll to position [466, 0]
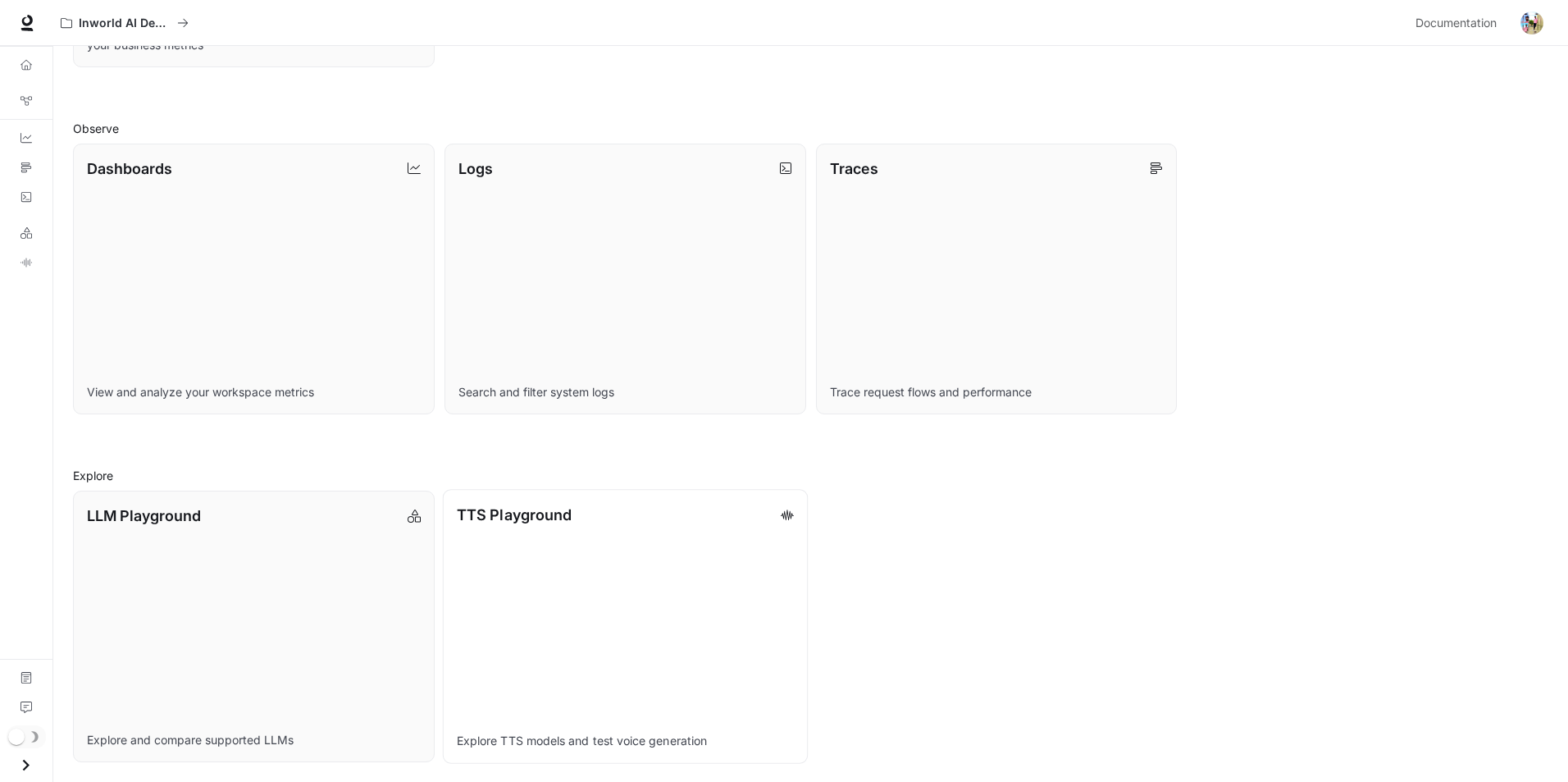
click at [723, 638] on link "TTS Playground Explore TTS models and test voice generation" at bounding box center [625, 626] width 365 height 274
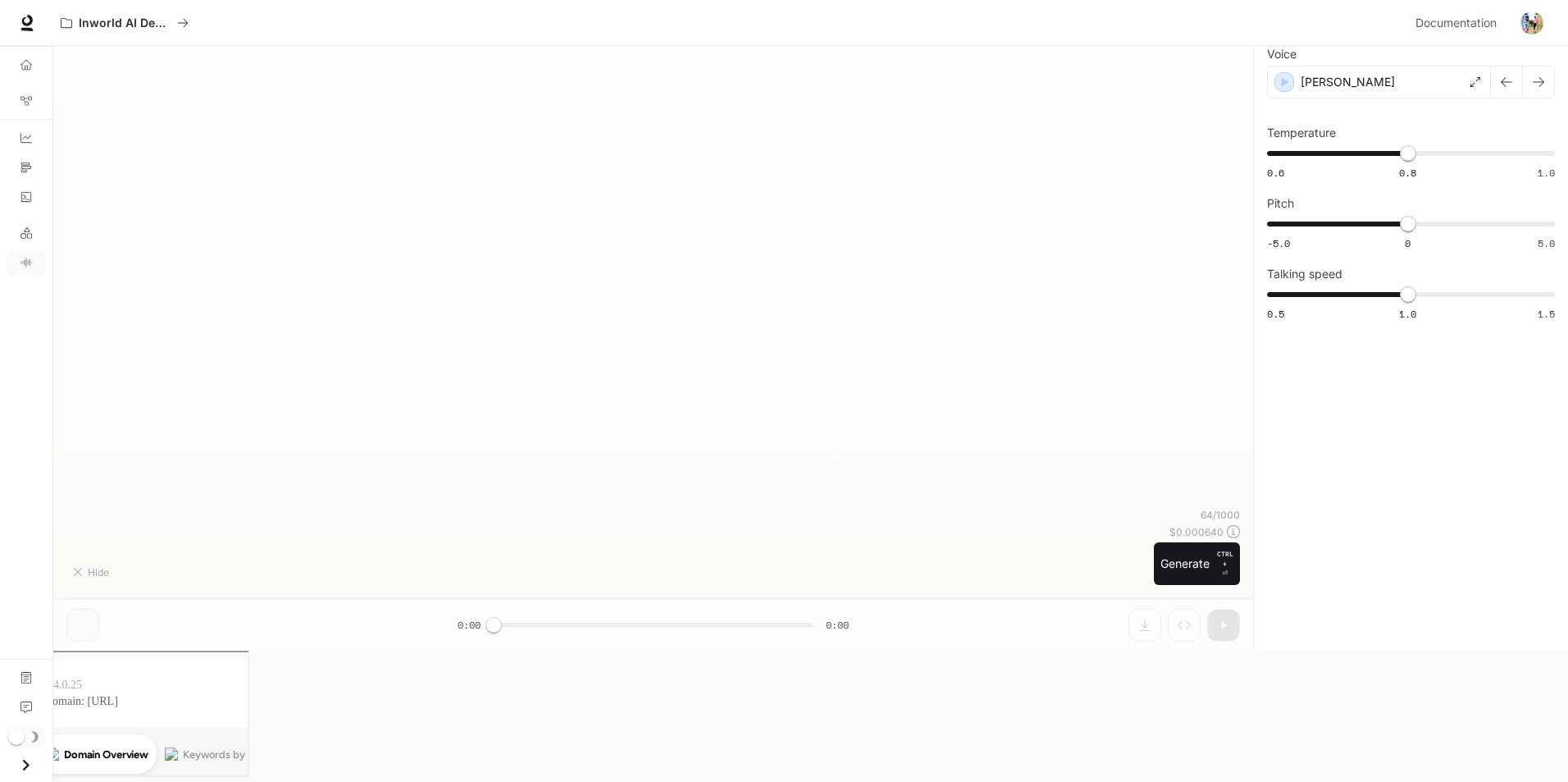
scroll to position [1, 0]
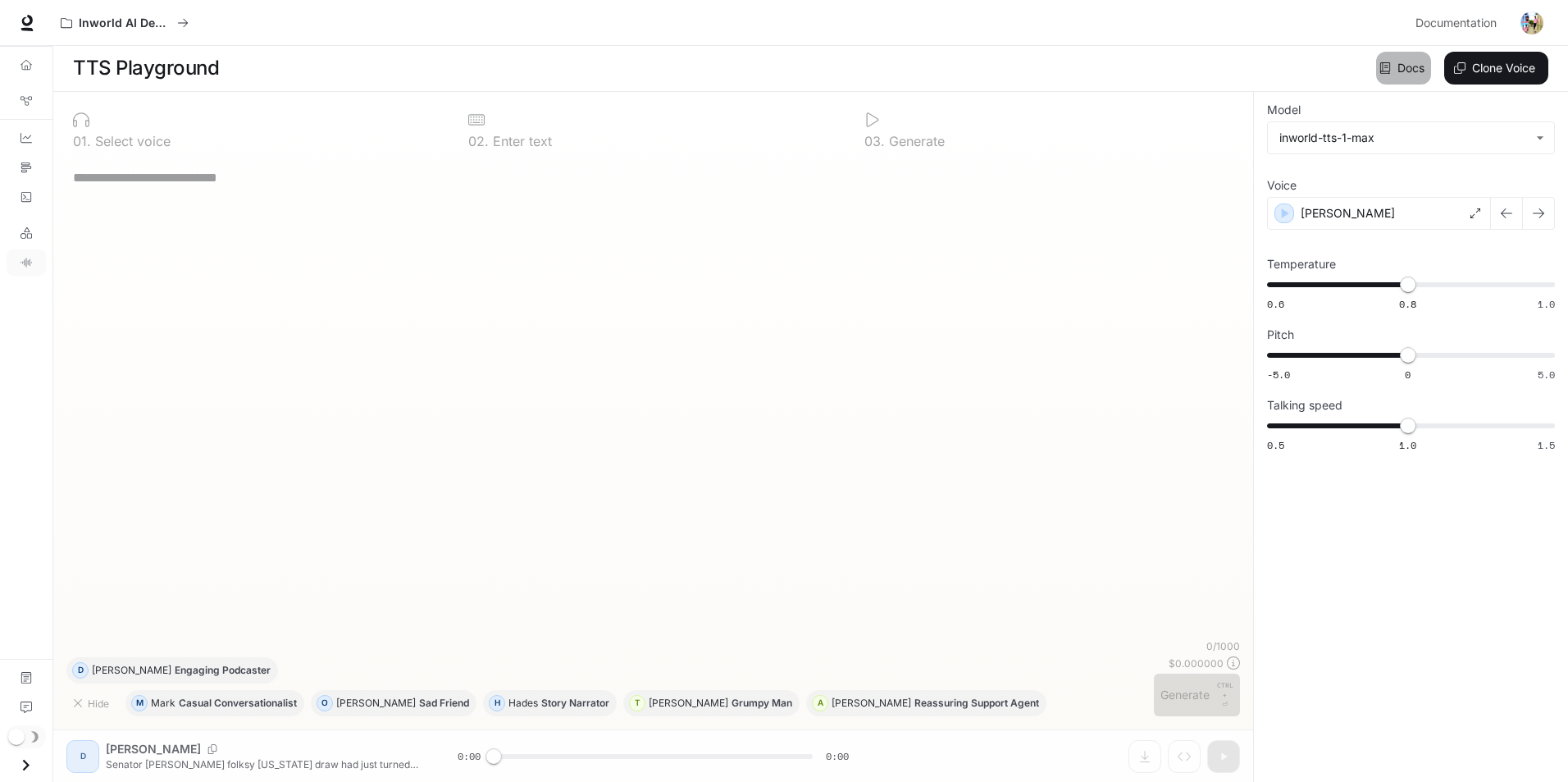
click at [1403, 64] on link "Docs" at bounding box center [1403, 67] width 55 height 33
